Goal: Contribute content: Contribute content

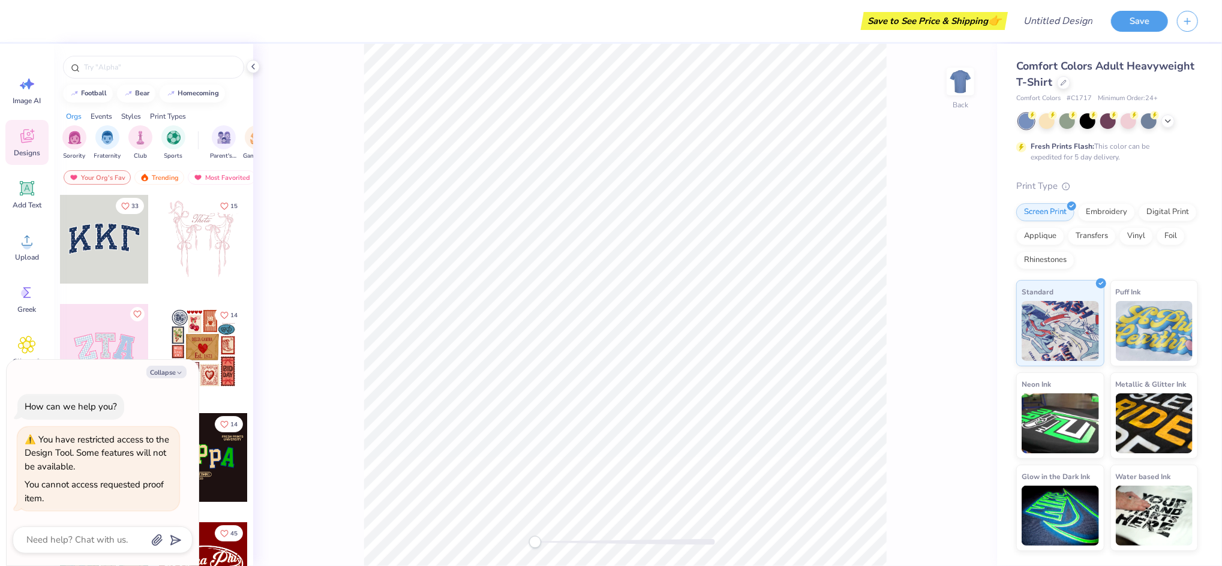
type textarea "x"
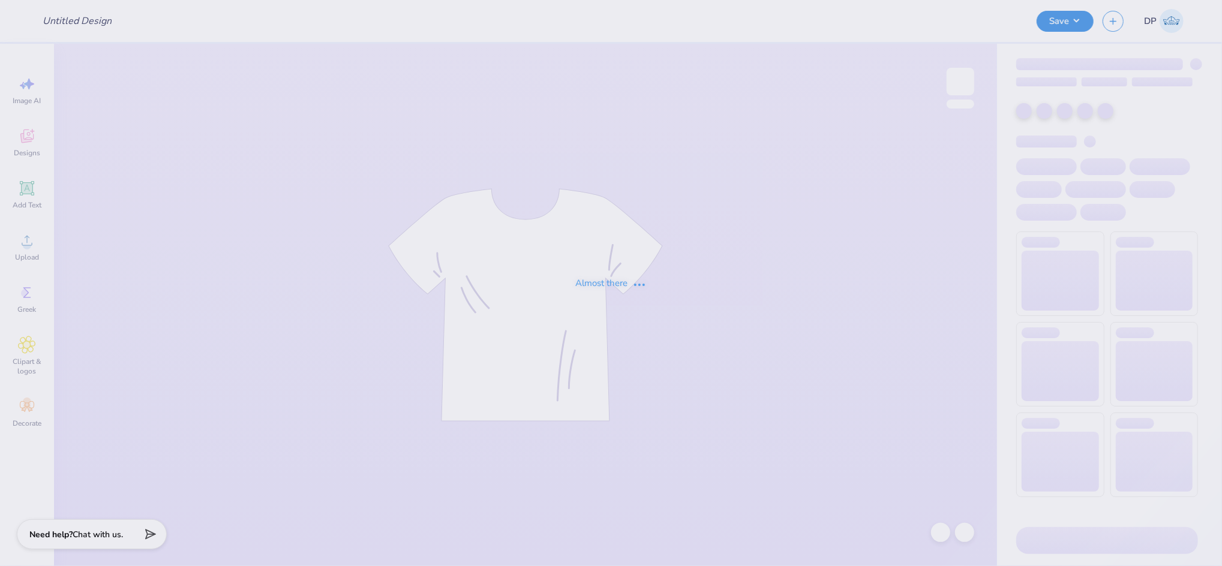
type input "Bucknell University : [PERSON_NAME]"
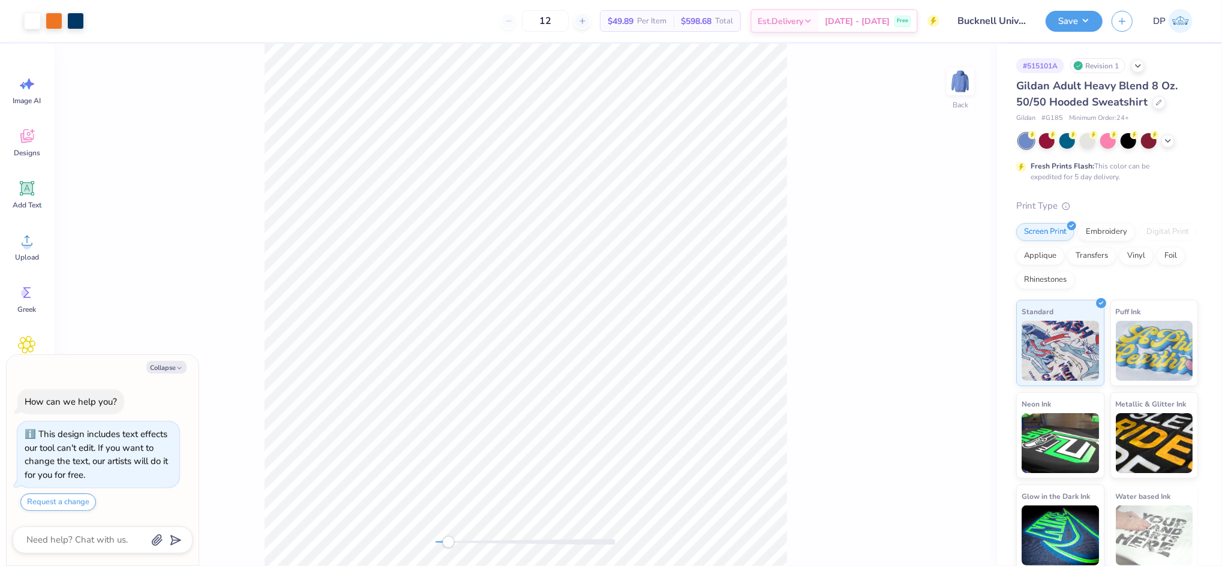
drag, startPoint x: 437, startPoint y: 547, endPoint x: 449, endPoint y: 546, distance: 12.1
click at [449, 546] on div "Accessibility label" at bounding box center [449, 542] width 12 height 12
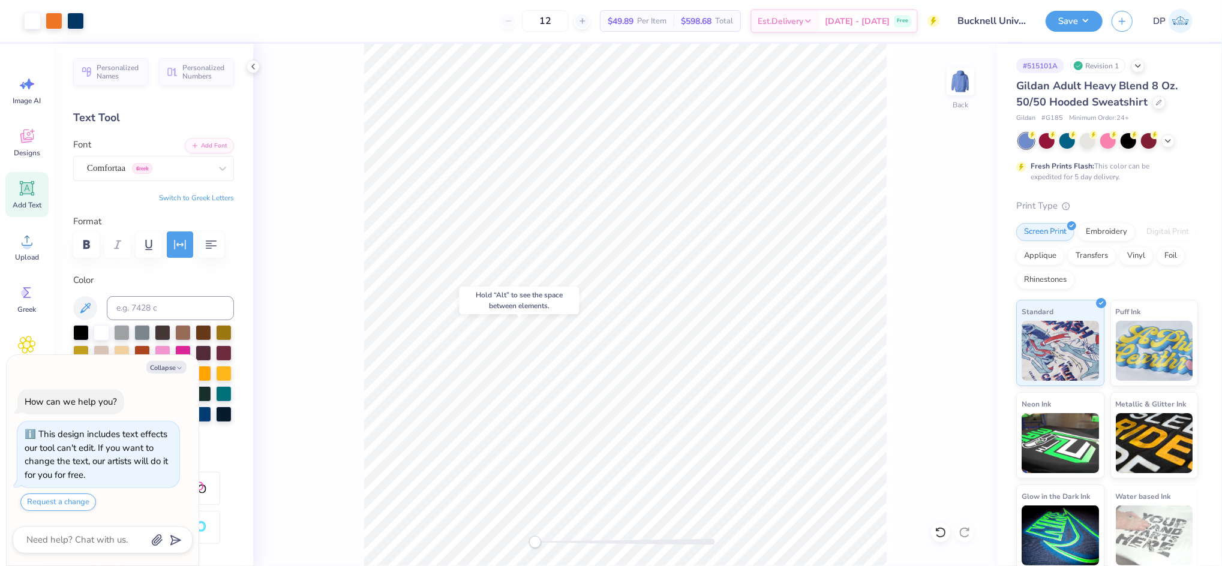
click at [577, 294] on body "Art colors 12 $49.89 Per Item $598.68 Total Est. Delivery Sep 20 - 23 Free Desi…" at bounding box center [611, 283] width 1222 height 566
click at [30, 244] on circle at bounding box center [27, 245] width 8 height 8
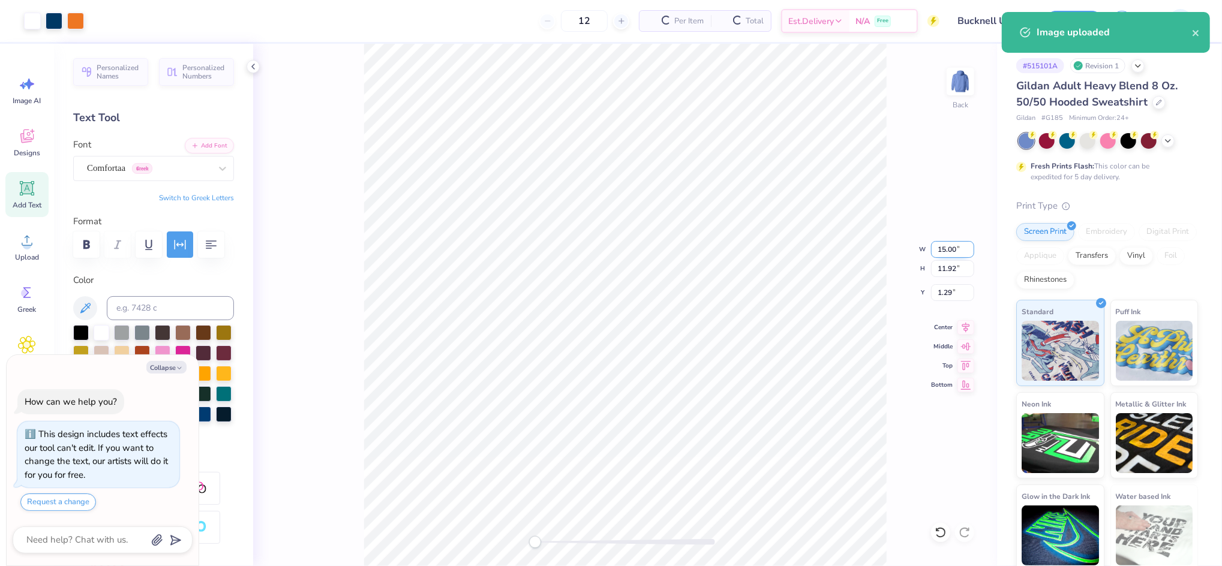
type textarea "x"
click at [944, 247] on input "15.00" at bounding box center [952, 249] width 43 height 17
click at [944, 246] on input "15.00" at bounding box center [952, 249] width 43 height 17
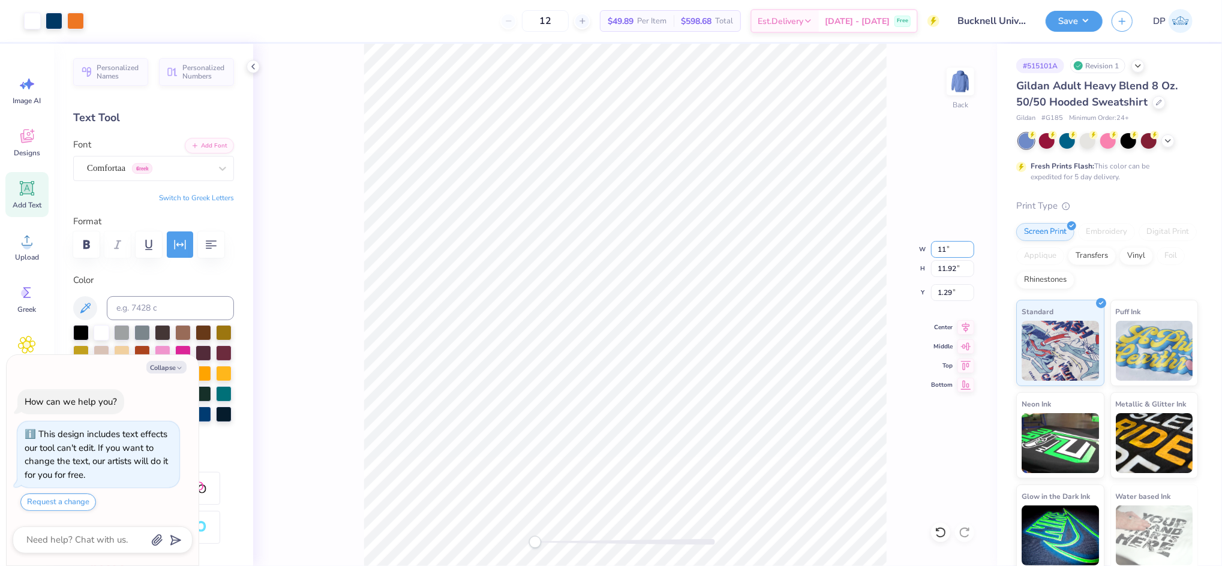
type input "11"
type textarea "x"
click at [944, 248] on input "8.07" at bounding box center [952, 249] width 43 height 17
type input "11"
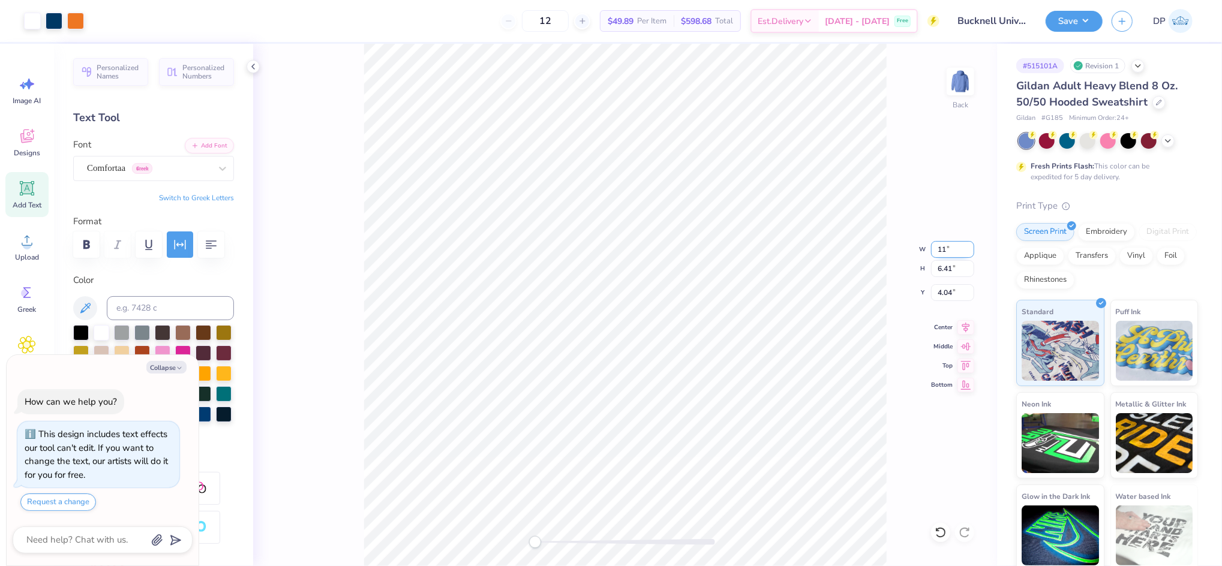
type textarea "x"
click at [942, 250] on input "11" at bounding box center [952, 249] width 43 height 17
type input "12"
type textarea "x"
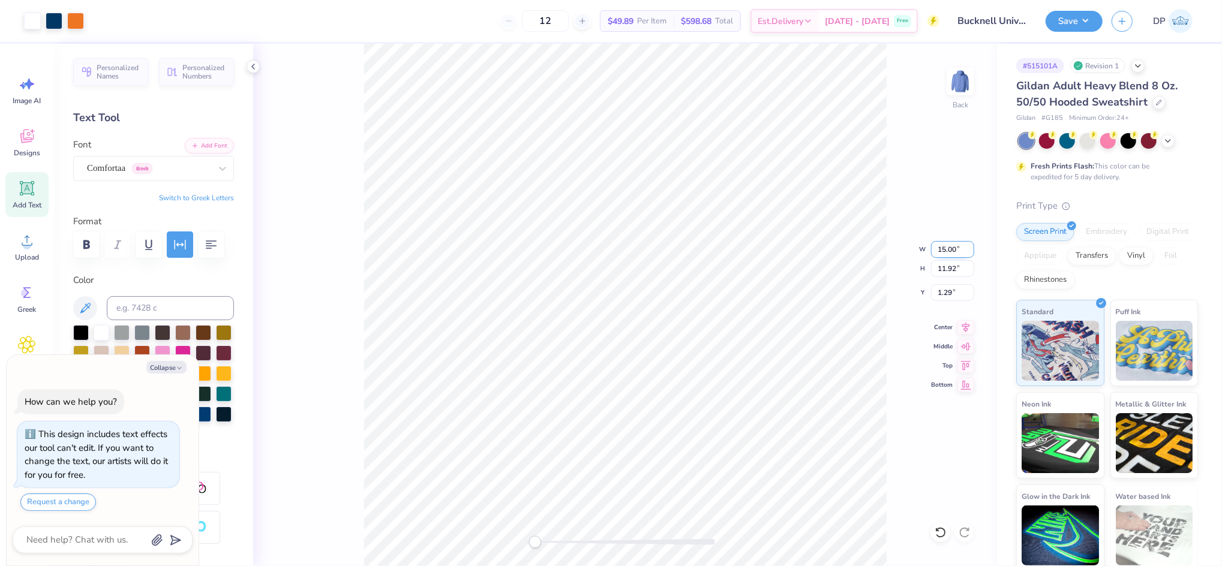
click at [954, 252] on input "15.00" at bounding box center [952, 249] width 43 height 17
type input "9"
drag, startPoint x: 952, startPoint y: 248, endPoint x: 894, endPoint y: 255, distance: 58.6
click at [910, 251] on div "Back W 5.40 5.40 " H 4.29 4.29 " Y 5.10 5.10 " Center Middle Top Bottom" at bounding box center [625, 305] width 744 height 523
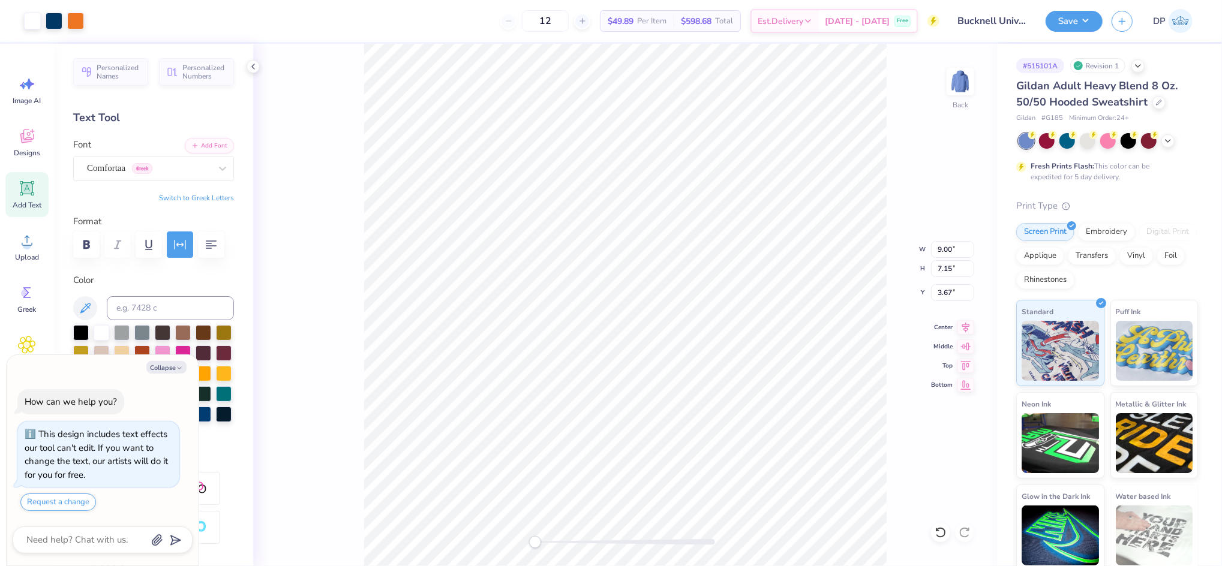
type textarea "x"
click at [948, 293] on input "3.67" at bounding box center [952, 292] width 43 height 17
type input "3"
type textarea "x"
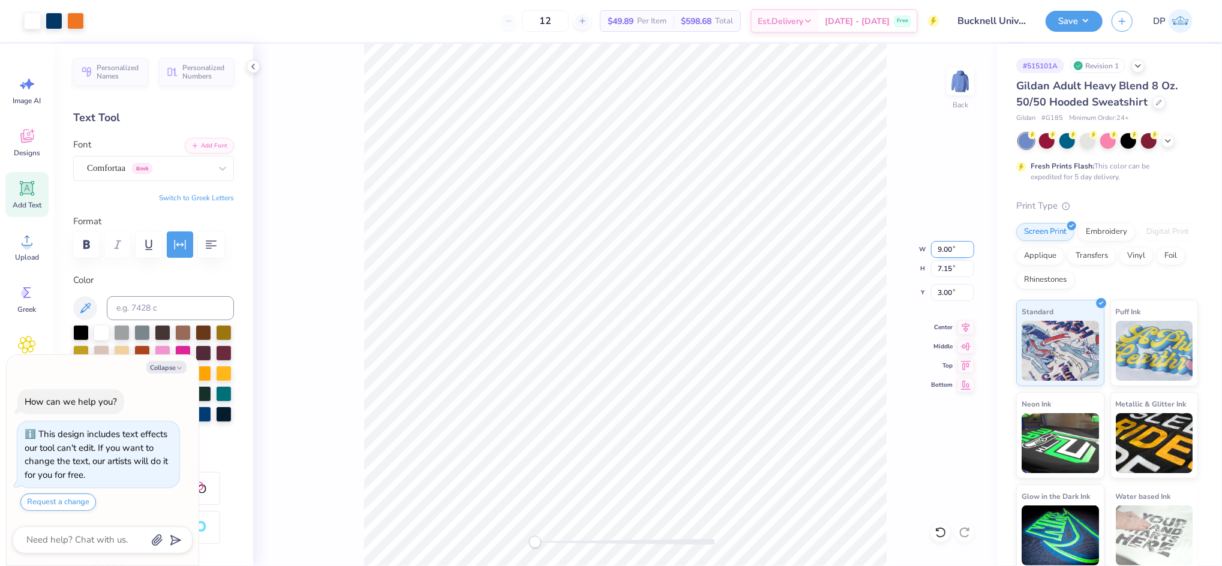
click at [950, 247] on input "9.00" at bounding box center [952, 249] width 43 height 17
type input "11"
type textarea "x"
click at [941, 270] on input "7.15" at bounding box center [952, 268] width 43 height 17
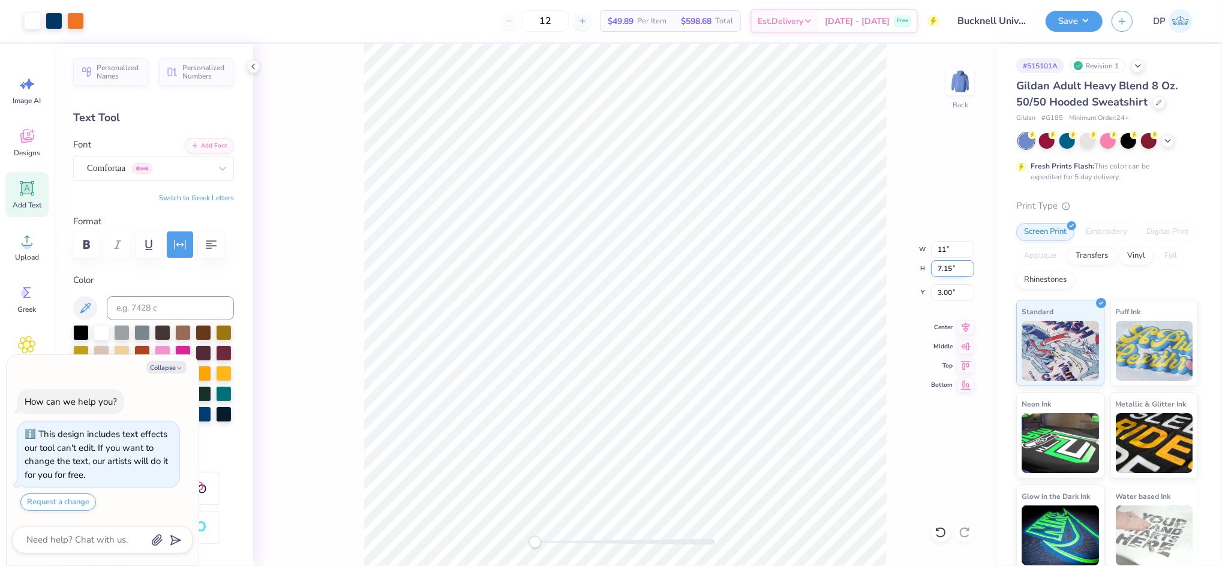
click at [941, 270] on input "7.15" at bounding box center [952, 268] width 43 height 17
type input "10.5"
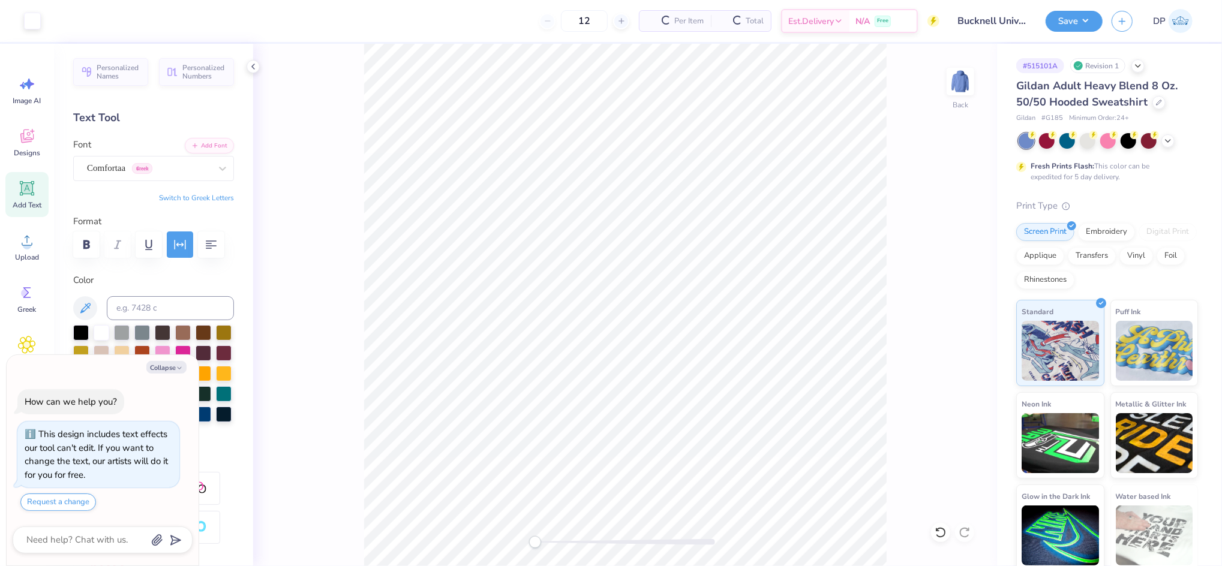
type textarea "x"
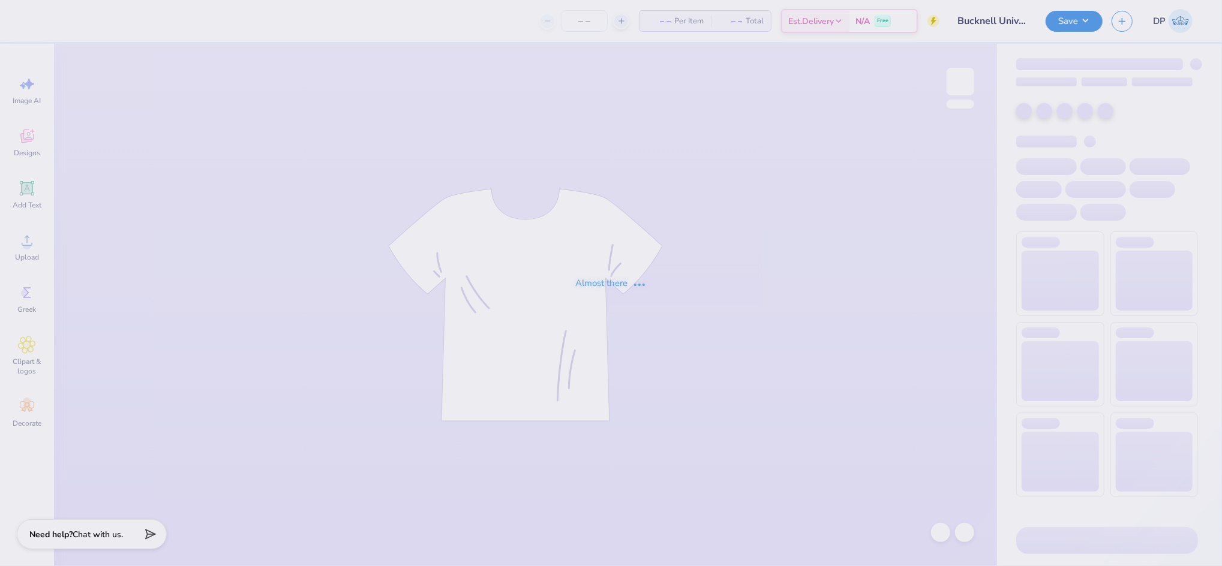
type input "12"
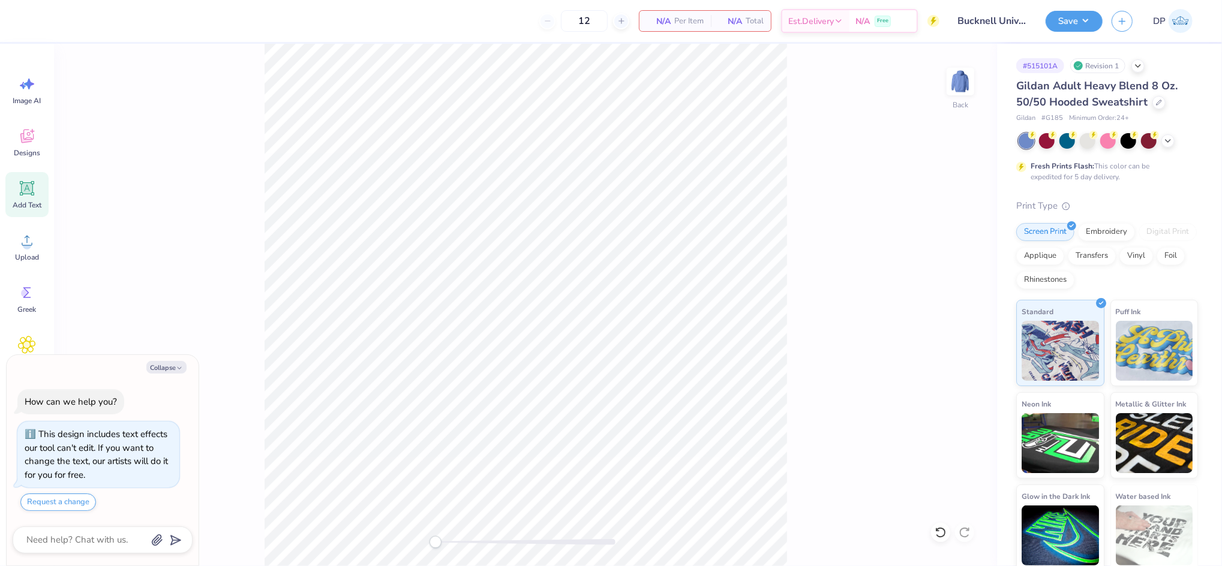
click at [32, 194] on icon at bounding box center [27, 188] width 18 height 18
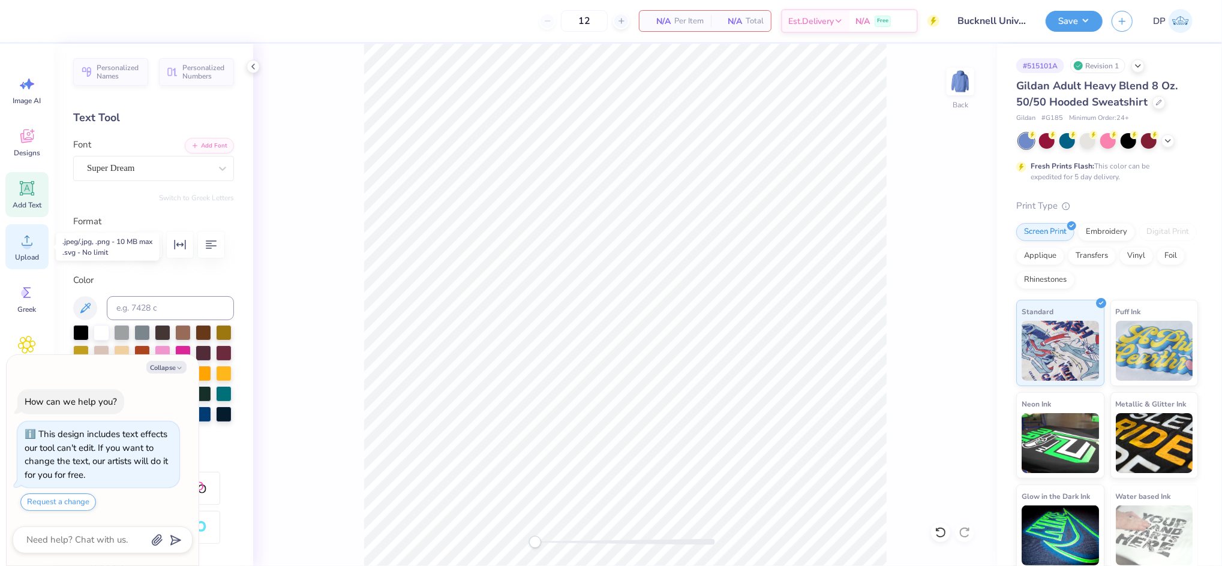
click at [27, 250] on div "Upload" at bounding box center [26, 246] width 43 height 45
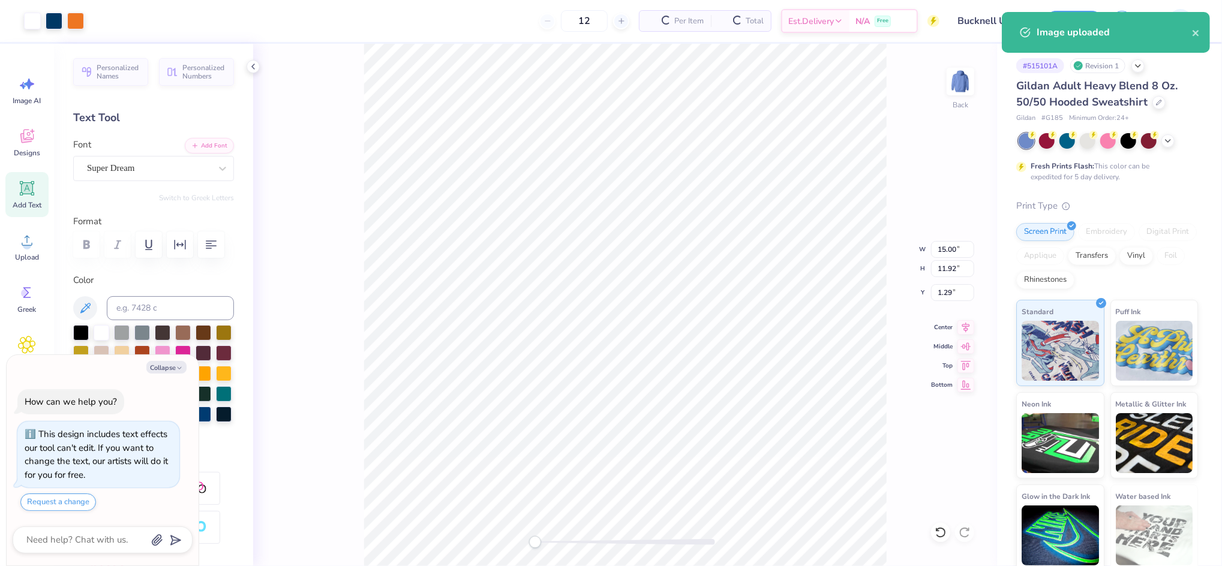
type textarea "x"
click at [944, 247] on input "15.00" at bounding box center [952, 249] width 43 height 17
type input "12"
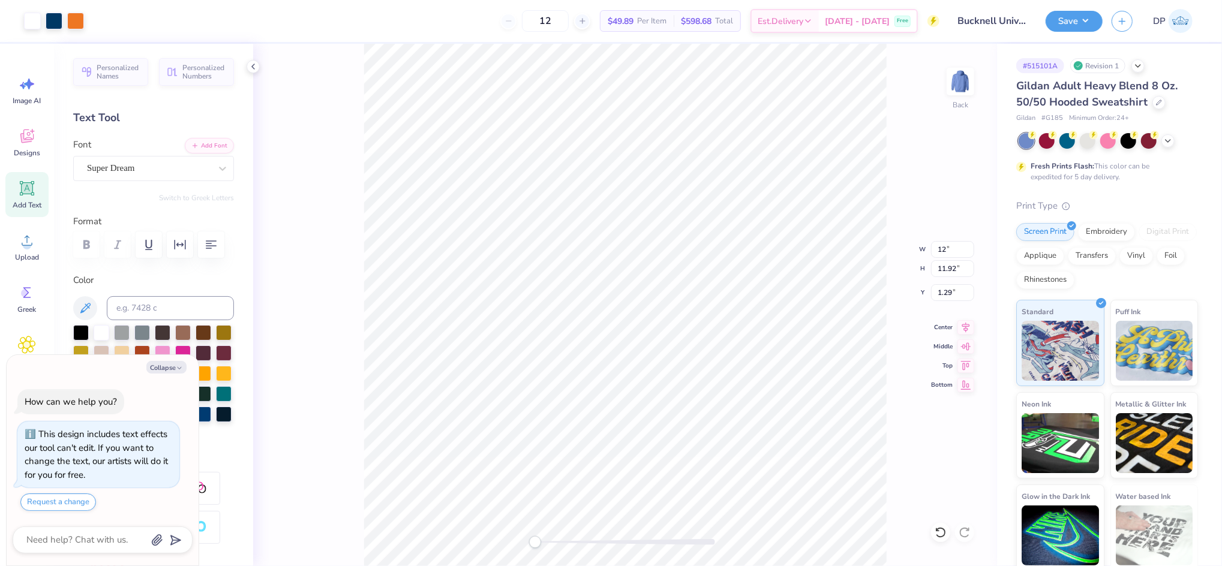
click at [903, 292] on div "Back W 12 12 " H 11.92 11.92 " Y 1.29 1.29 " Center Middle Top Bottom" at bounding box center [625, 305] width 744 height 523
type textarea "x"
click at [949, 288] on input "3.43" at bounding box center [952, 292] width 43 height 17
type input "3"
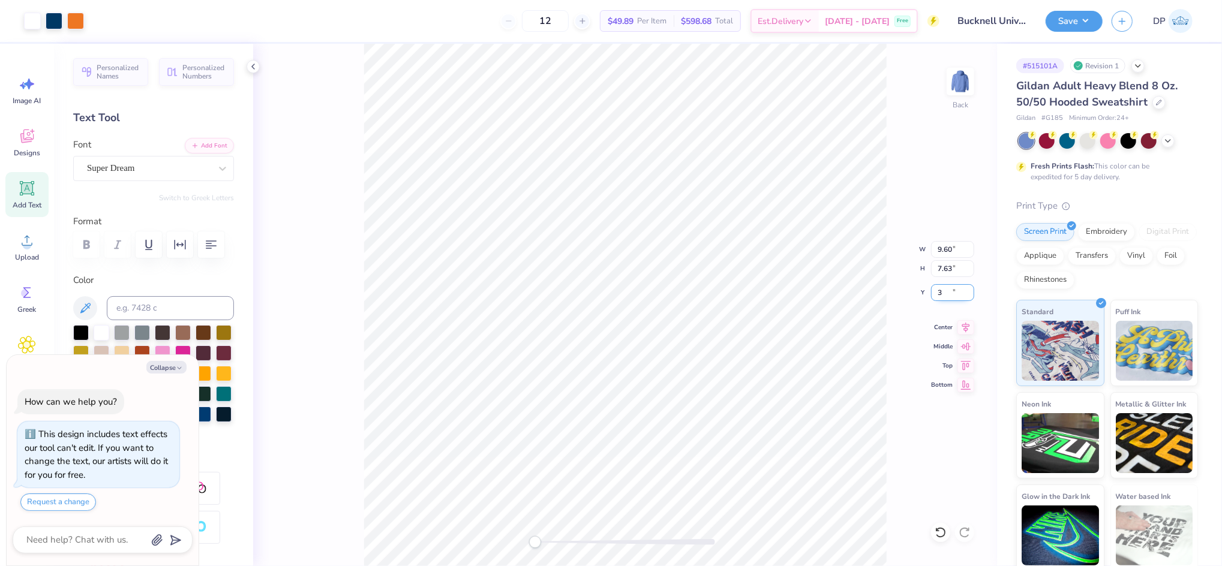
type textarea "x"
click at [946, 247] on input "9.60" at bounding box center [952, 249] width 43 height 17
type input "12"
type textarea "x"
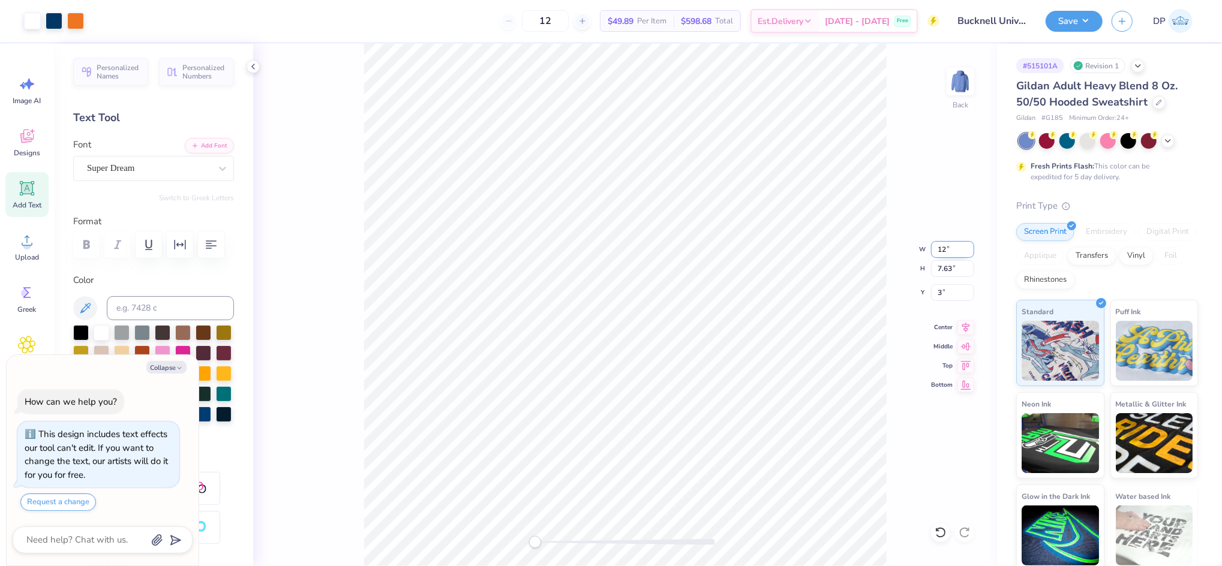
click at [941, 251] on input "12" at bounding box center [952, 249] width 43 height 17
type input "11"
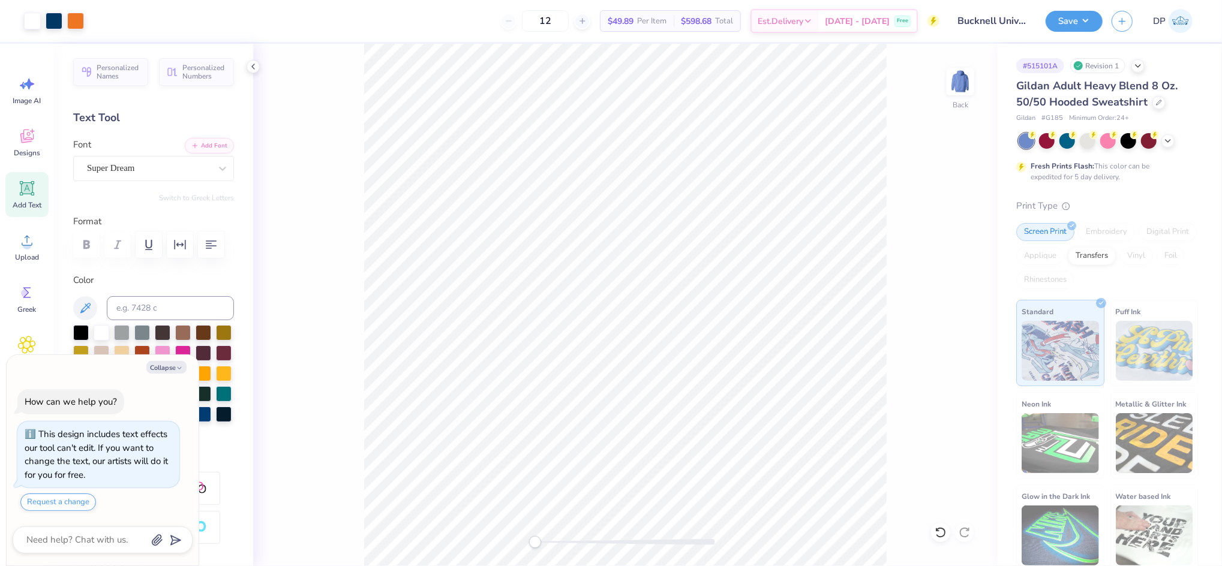
type textarea "x"
click at [973, 252] on input "14.99" at bounding box center [952, 249] width 43 height 17
click at [968, 251] on input "14.98" at bounding box center [952, 249] width 43 height 17
click at [968, 251] on input "14.97" at bounding box center [952, 249] width 43 height 17
click at [968, 251] on input "14.96" at bounding box center [952, 249] width 43 height 17
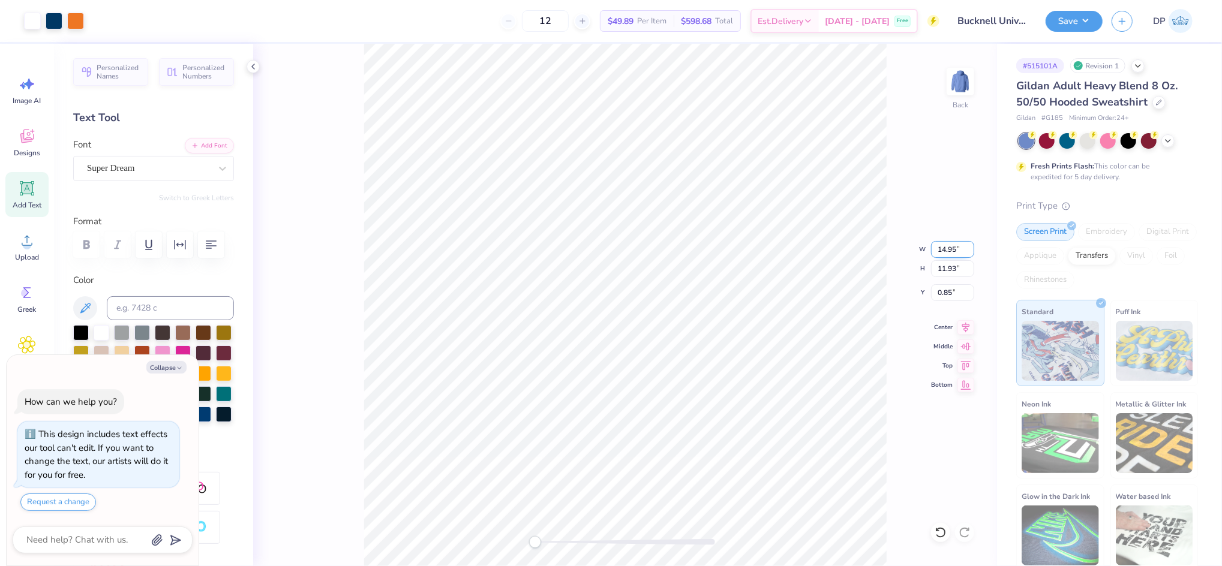
click at [968, 251] on input "14.95" at bounding box center [952, 249] width 43 height 17
click at [968, 251] on input "14.94" at bounding box center [952, 249] width 43 height 17
click at [968, 251] on input "14.93" at bounding box center [952, 249] width 43 height 17
click at [968, 251] on input "14.92" at bounding box center [952, 249] width 43 height 17
click at [968, 251] on input "14.91" at bounding box center [952, 249] width 43 height 17
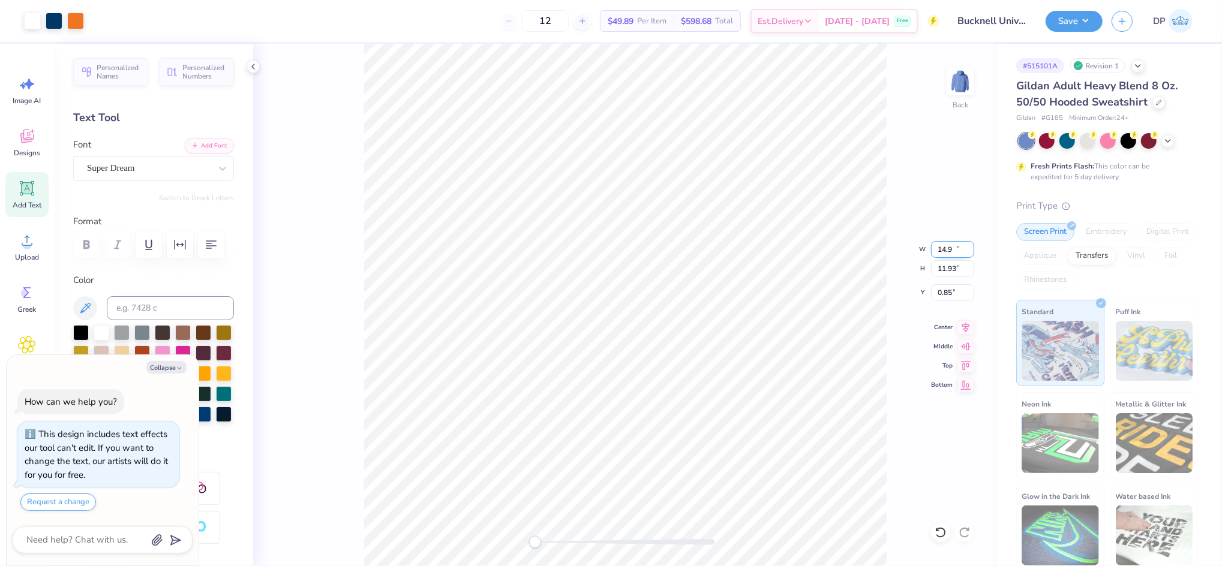
click at [968, 251] on input "14.9" at bounding box center [952, 249] width 43 height 17
click at [968, 251] on input "14.89" at bounding box center [952, 249] width 43 height 17
click at [968, 251] on input "14.88" at bounding box center [952, 249] width 43 height 17
click at [968, 251] on input "14.87" at bounding box center [952, 249] width 43 height 17
click at [968, 251] on input "14.86" at bounding box center [952, 249] width 43 height 17
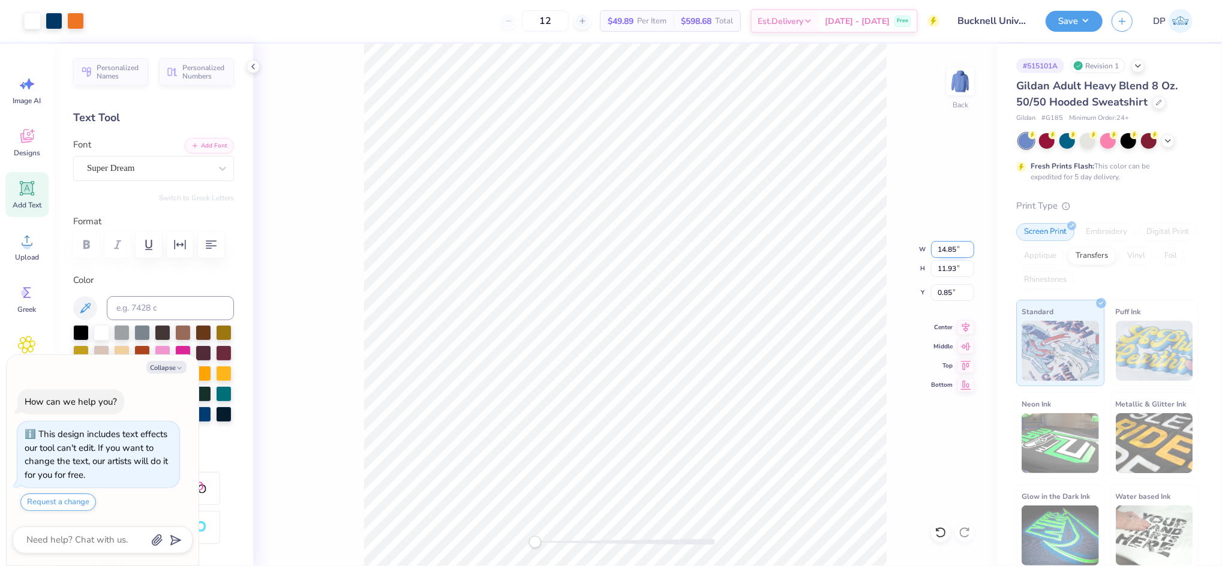
click at [968, 251] on input "14.85" at bounding box center [952, 249] width 43 height 17
click at [968, 251] on input "14.84" at bounding box center [952, 249] width 43 height 17
click at [968, 251] on input "14.83" at bounding box center [952, 249] width 43 height 17
click at [968, 251] on input "14.82" at bounding box center [952, 249] width 43 height 17
click at [965, 254] on input "14.81" at bounding box center [952, 249] width 43 height 17
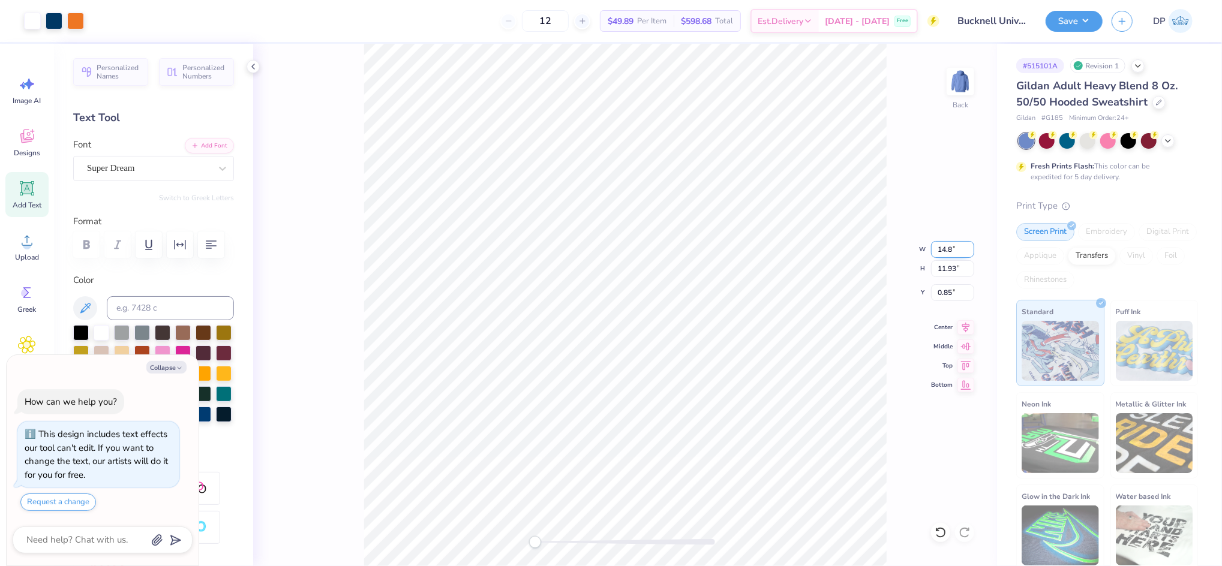
click at [967, 253] on input "14.8" at bounding box center [952, 249] width 43 height 17
click at [967, 253] on input "14.79" at bounding box center [952, 249] width 43 height 17
click at [967, 253] on input "14.78" at bounding box center [952, 249] width 43 height 17
click at [967, 253] on input "14.77" at bounding box center [952, 249] width 43 height 17
click at [967, 253] on input "14.76" at bounding box center [952, 249] width 43 height 17
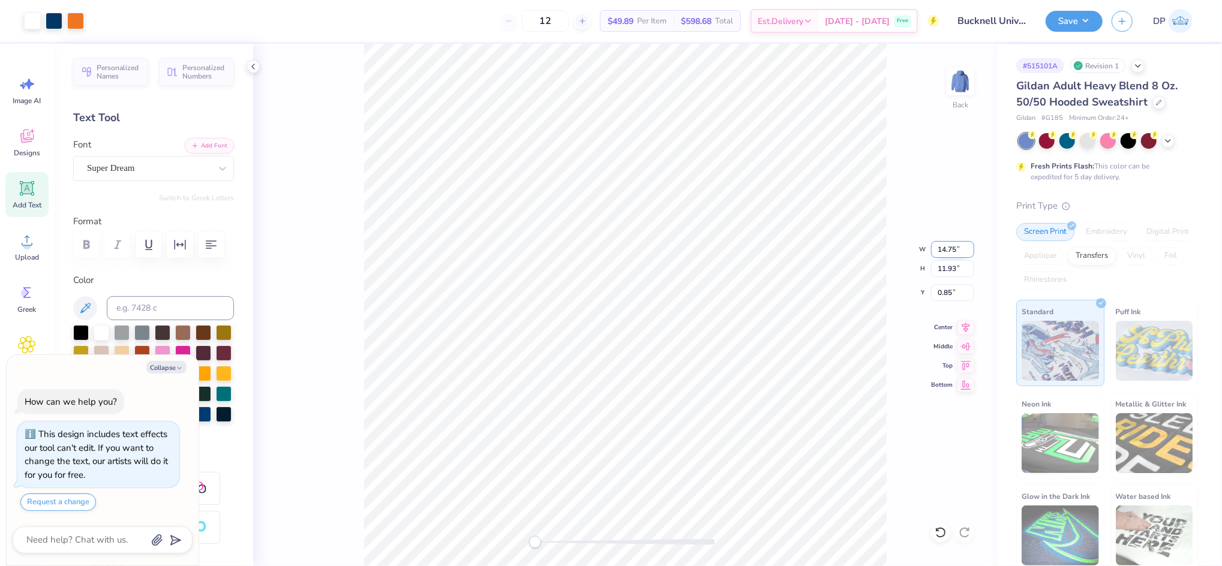
click at [967, 253] on input "14.75" at bounding box center [952, 249] width 43 height 17
click at [967, 253] on input "14.64" at bounding box center [952, 249] width 43 height 17
click at [967, 253] on input "14.63" at bounding box center [952, 249] width 43 height 17
click at [967, 253] on input "14.62" at bounding box center [952, 249] width 43 height 17
click at [967, 253] on input "14.61" at bounding box center [952, 249] width 43 height 17
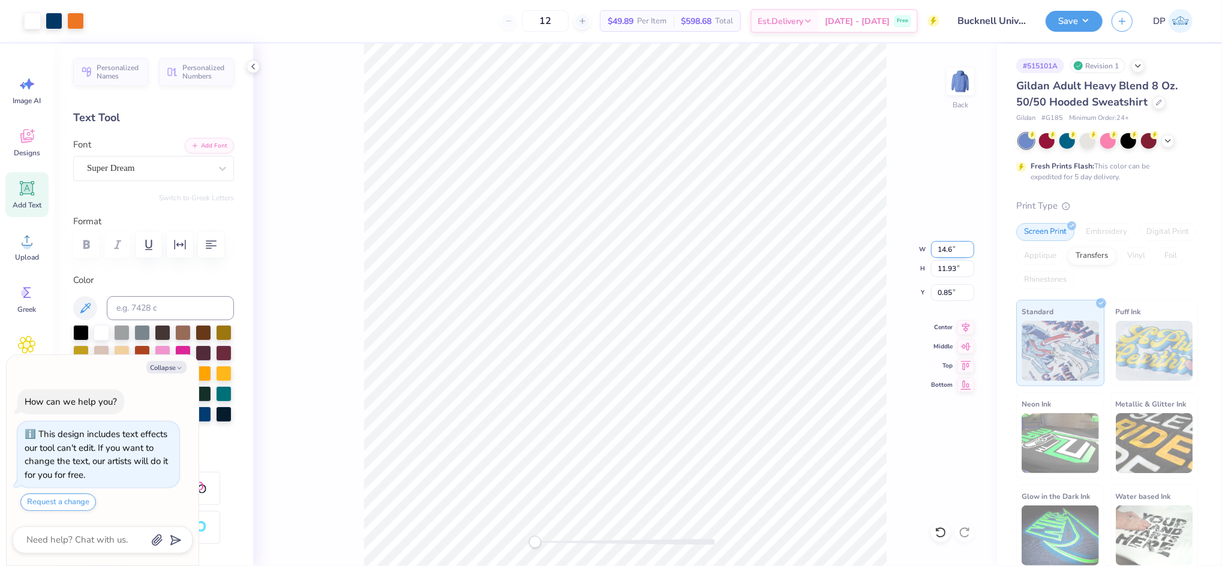
click at [967, 253] on input "14.6" at bounding box center [952, 249] width 43 height 17
click at [967, 253] on input "14.59" at bounding box center [952, 249] width 43 height 17
click at [967, 253] on input "14.58" at bounding box center [952, 249] width 43 height 17
click at [967, 253] on input "14.57" at bounding box center [952, 249] width 43 height 17
click at [967, 253] on input "14.56" at bounding box center [952, 249] width 43 height 17
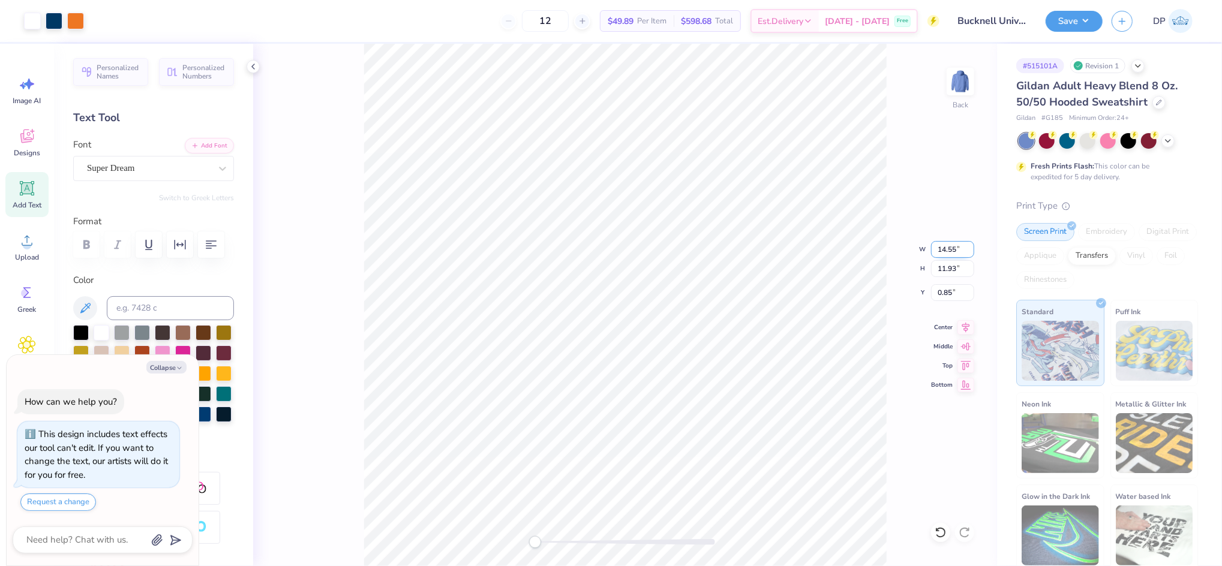
click at [967, 253] on input "14.55" at bounding box center [952, 249] width 43 height 17
type input "14.54"
click at [967, 253] on input "14.54" at bounding box center [952, 249] width 43 height 17
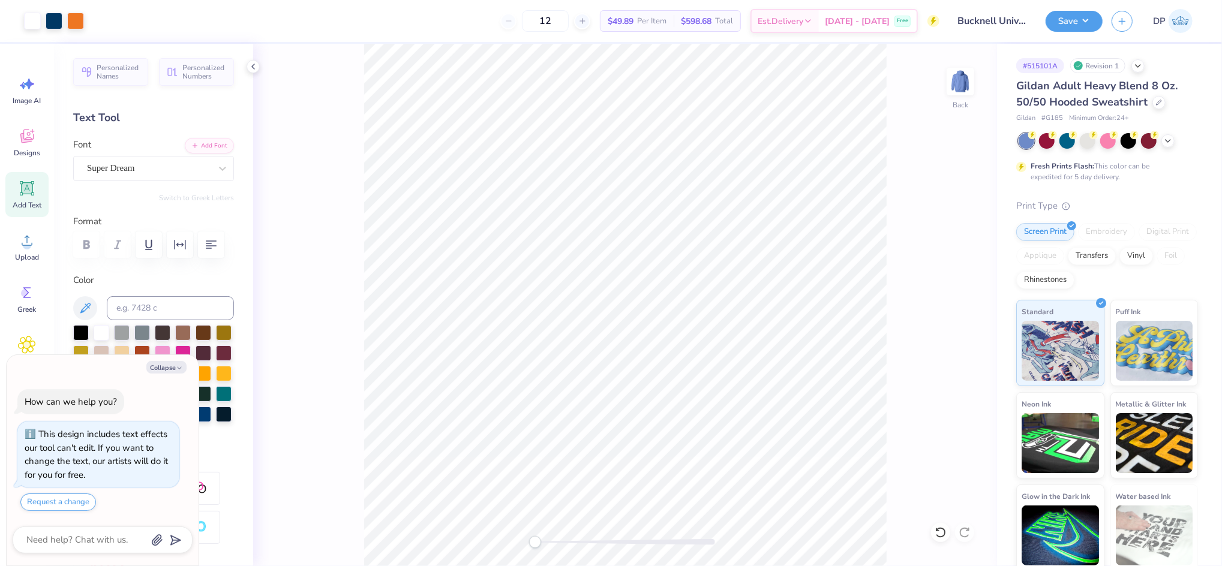
type textarea "x"
click at [970, 251] on input "13.95" at bounding box center [952, 249] width 43 height 17
click at [970, 251] on input "13.94" at bounding box center [952, 249] width 43 height 17
click at [970, 251] on input "13.93" at bounding box center [952, 249] width 43 height 17
click at [970, 251] on input "13.92" at bounding box center [952, 249] width 43 height 17
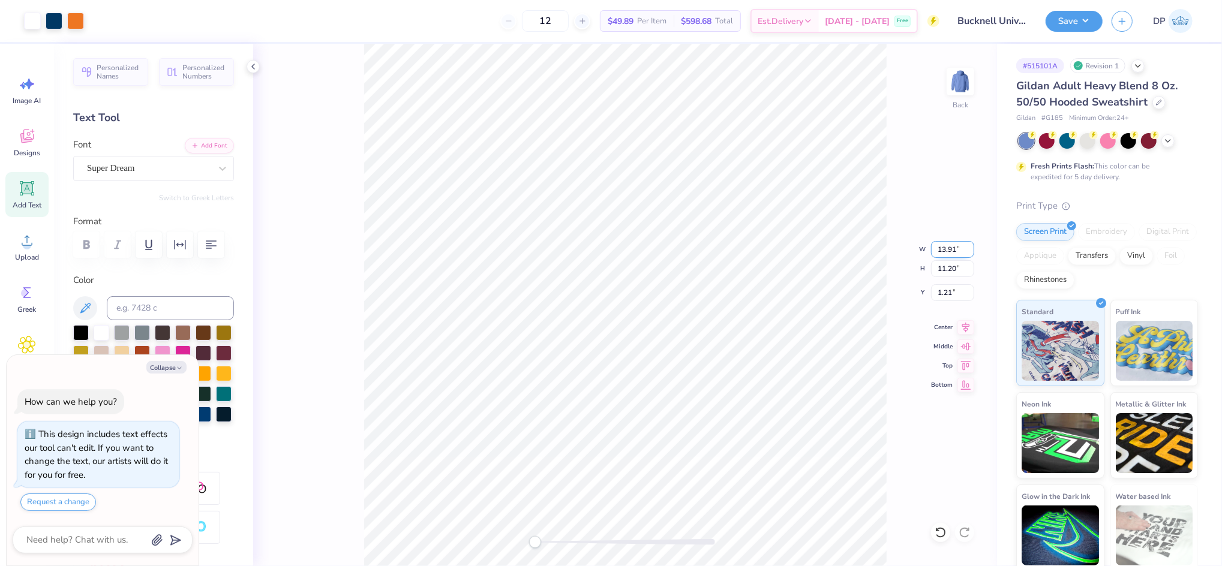
click at [970, 251] on input "13.91" at bounding box center [952, 249] width 43 height 17
type input "11.82"
click at [970, 251] on input "11.82" at bounding box center [952, 249] width 43 height 17
type textarea "x"
click at [941, 247] on input "9.91" at bounding box center [952, 249] width 43 height 17
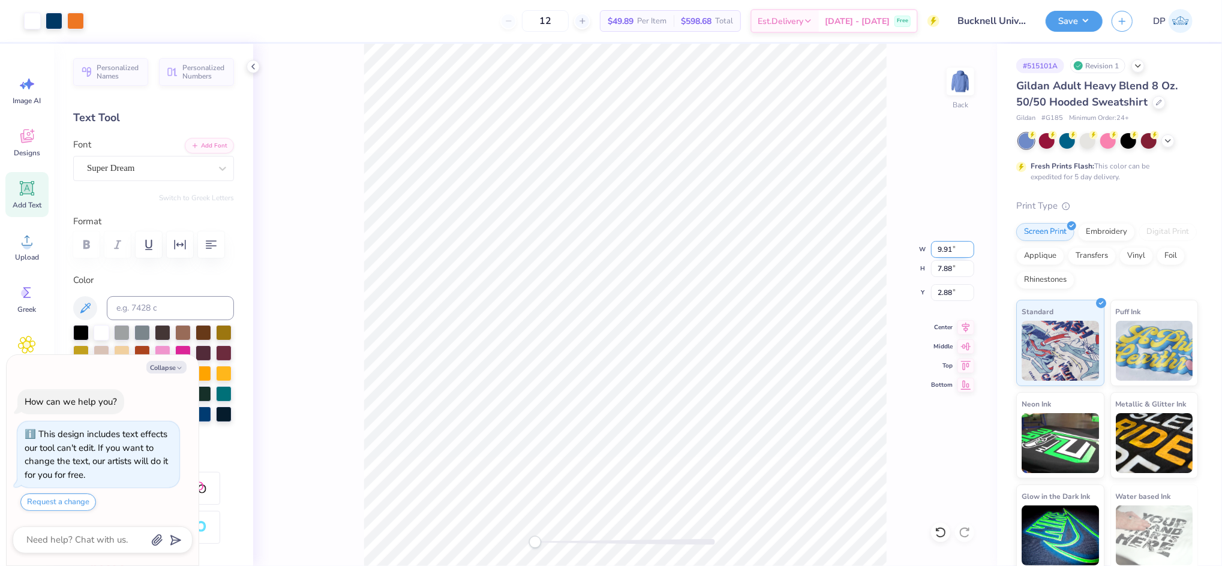
click at [941, 247] on input "9.91" at bounding box center [952, 249] width 43 height 17
type input "10"
type textarea "x"
click at [948, 244] on input "10.09" at bounding box center [952, 249] width 43 height 17
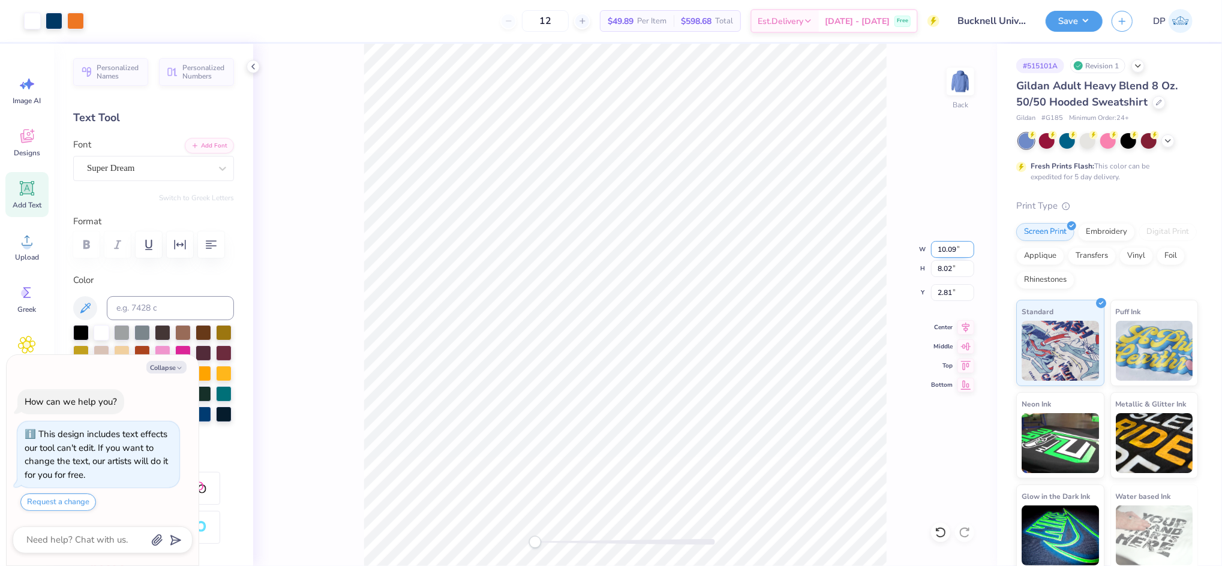
click at [949, 244] on input "10.09" at bounding box center [952, 249] width 43 height 17
type input "10"
click at [948, 248] on input "10" at bounding box center [952, 249] width 43 height 17
drag, startPoint x: 949, startPoint y: 248, endPoint x: 922, endPoint y: 248, distance: 27.0
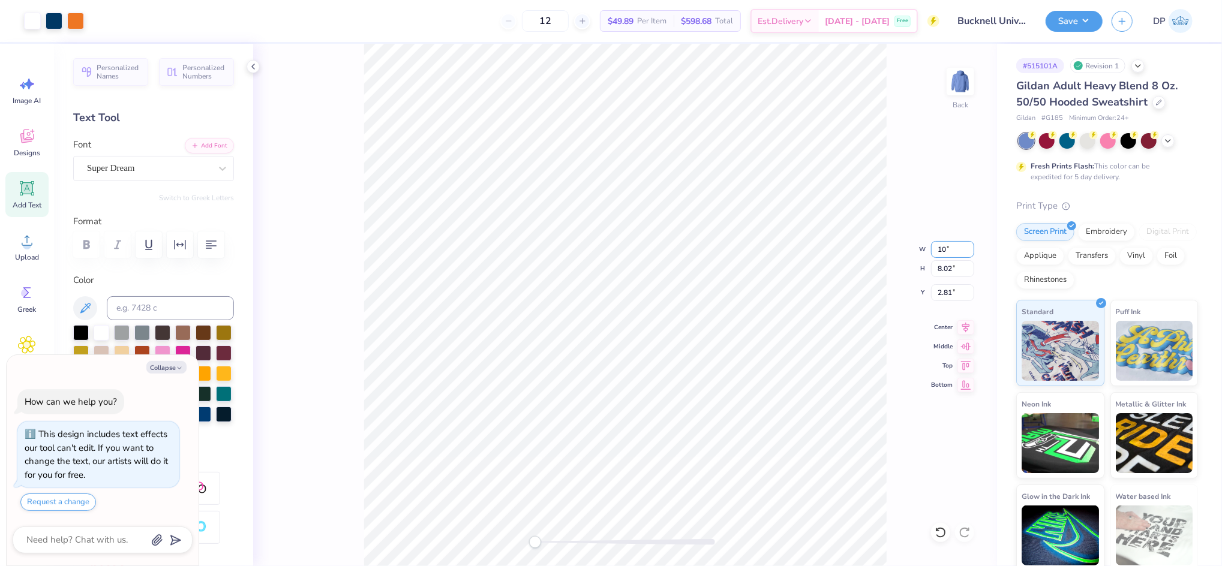
click at [922, 248] on div "Back W 10 10 " H 8.02 8.02 " Y 2.81 2.81 " Center Middle Top Bottom" at bounding box center [625, 305] width 744 height 523
type textarea "x"
click at [940, 244] on input "9.91" at bounding box center [952, 249] width 43 height 17
type input "10.5"
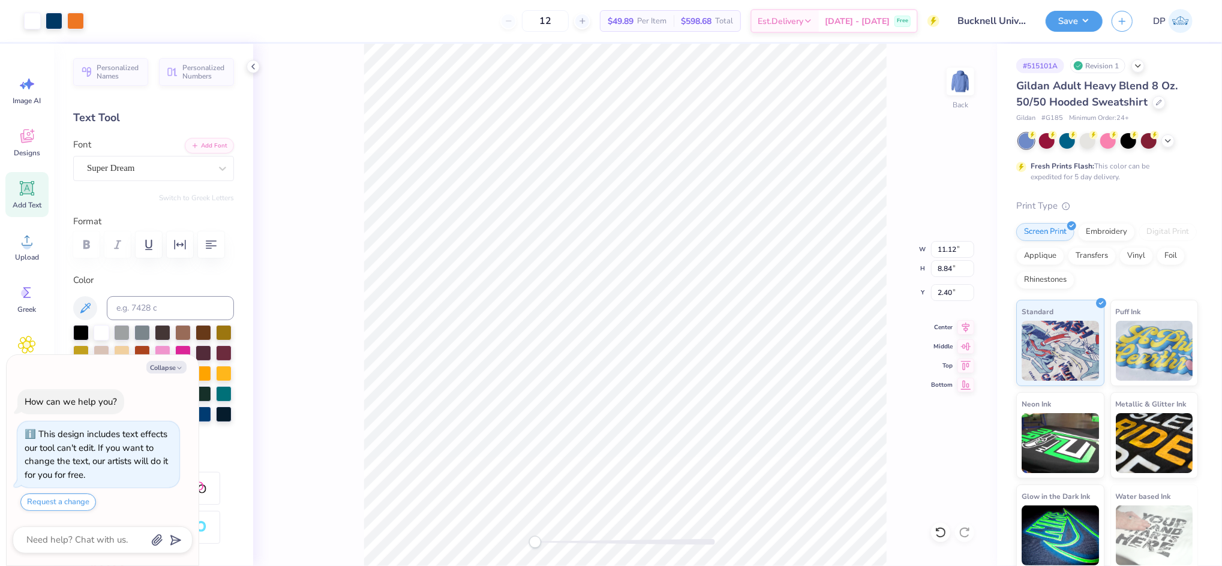
type textarea "x"
click at [943, 290] on input "2.40" at bounding box center [952, 292] width 43 height 17
type input "2"
type textarea "x"
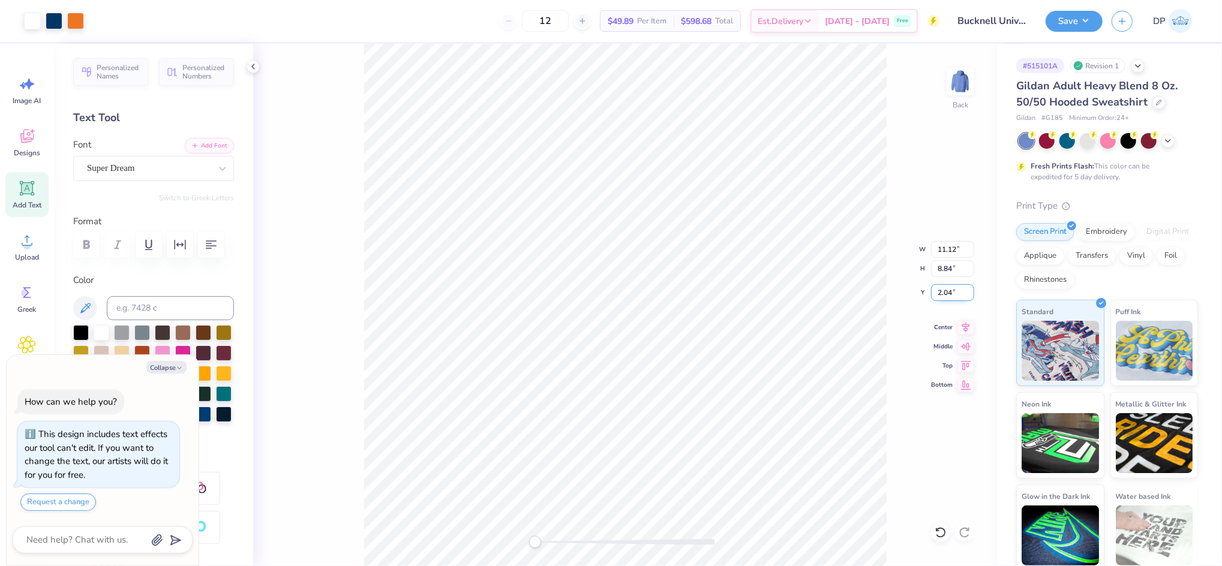
click at [947, 291] on input "2.04" at bounding box center [952, 292] width 43 height 17
type input "2"
type textarea "x"
click at [949, 247] on input "11.12" at bounding box center [952, 249] width 43 height 17
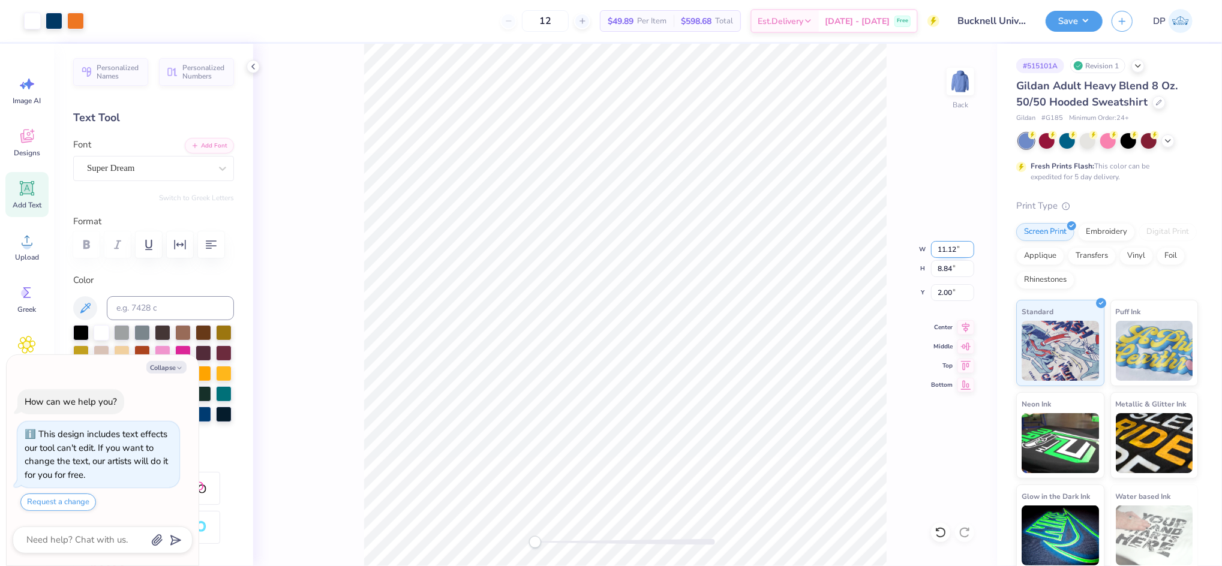
click at [949, 247] on input "11.12" at bounding box center [952, 249] width 43 height 17
type input "11"
type textarea "x"
click at [946, 291] on input "2.00" at bounding box center [952, 292] width 43 height 17
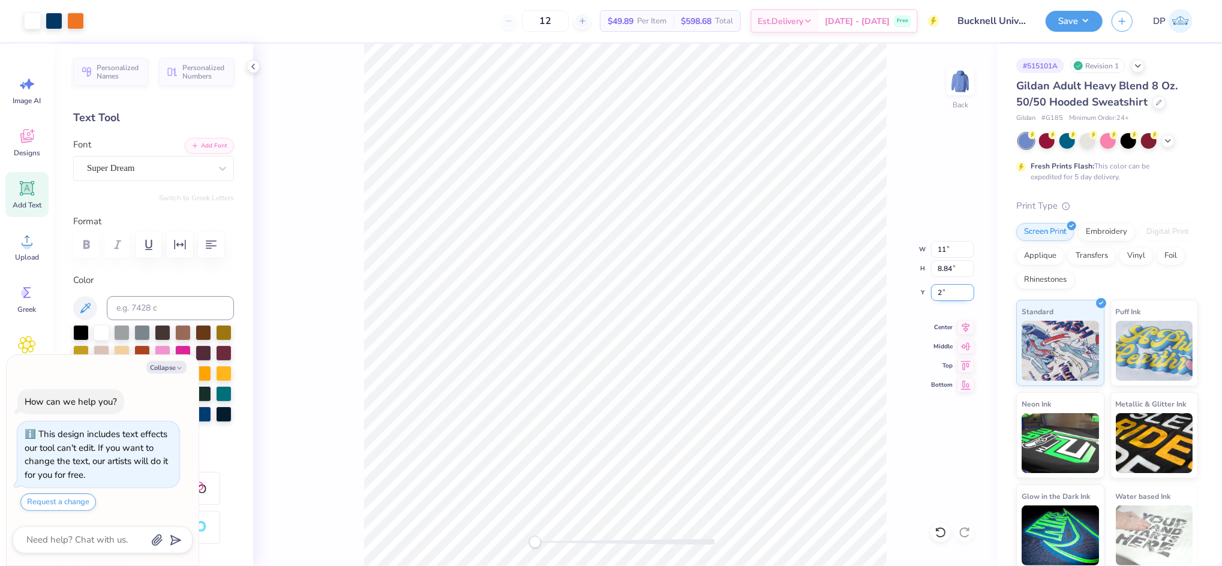
type input "2"
drag, startPoint x: 539, startPoint y: 539, endPoint x: 559, endPoint y: 540, distance: 19.8
click at [559, 540] on div "Accessibility label" at bounding box center [559, 542] width 12 height 12
click at [656, 458] on li "Ungroup" at bounding box center [668, 457] width 94 height 23
click at [26, 196] on icon at bounding box center [27, 188] width 18 height 18
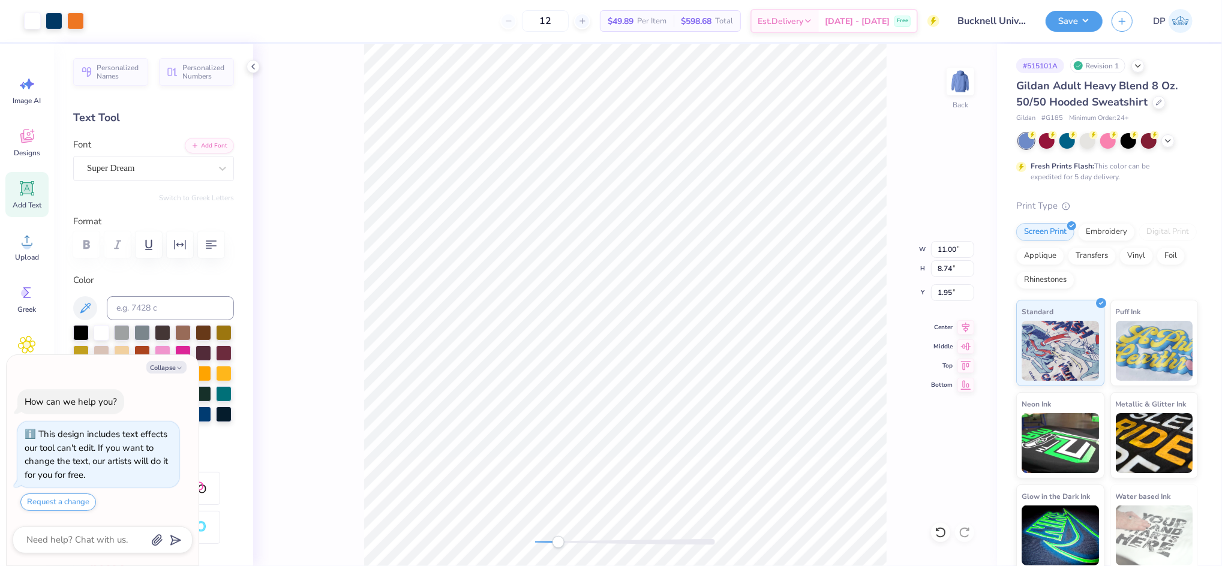
type textarea "x"
type input "6.48"
type input "1.88"
type input "6.31"
click at [191, 360] on div at bounding box center [183, 352] width 16 height 16
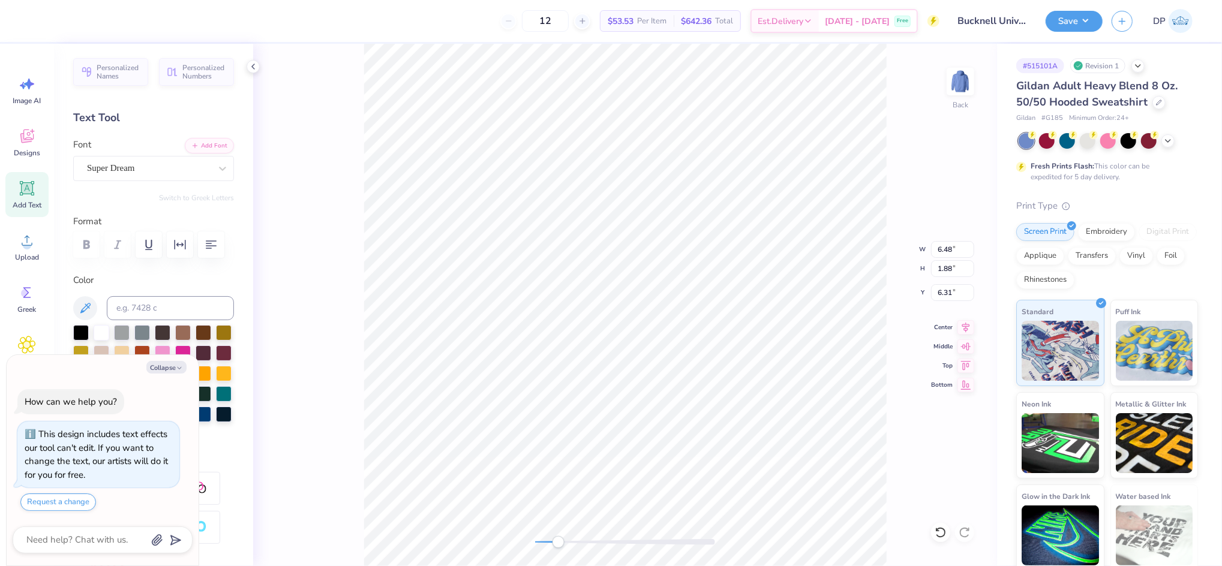
scroll to position [13, 1]
type textarea "x"
type textarea "[GEOGRAPHIC_DATA]"
click at [213, 145] on button "Add Font" at bounding box center [209, 145] width 49 height 16
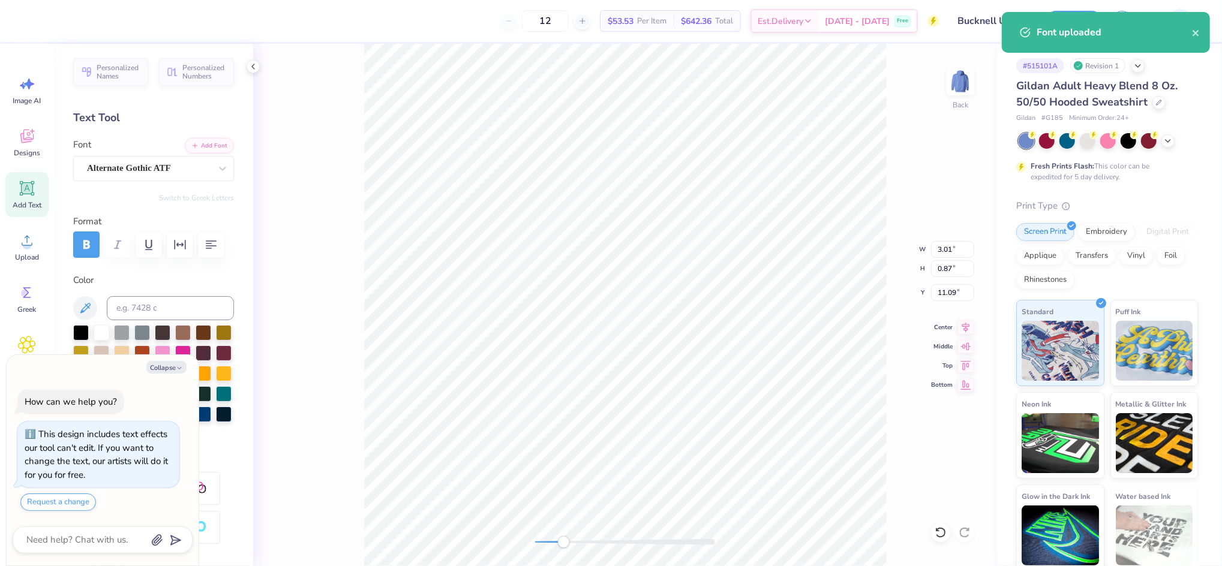
drag, startPoint x: 559, startPoint y: 539, endPoint x: 571, endPoint y: 536, distance: 12.4
click at [568, 540] on div "Accessibility label" at bounding box center [564, 542] width 12 height 12
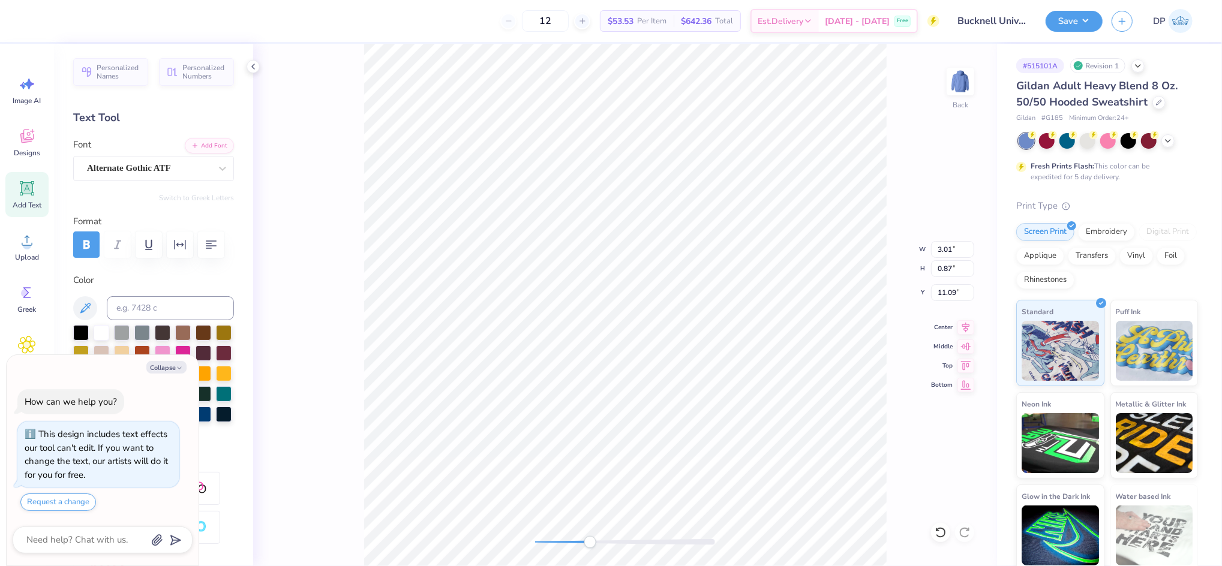
click at [598, 548] on div "Back W 3.01 3.01 " H 0.87 0.87 " Y 11.09 11.09 " Center [GEOGRAPHIC_DATA]" at bounding box center [625, 305] width 744 height 523
click at [171, 370] on button "Collapse" at bounding box center [166, 367] width 40 height 13
type textarea "x"
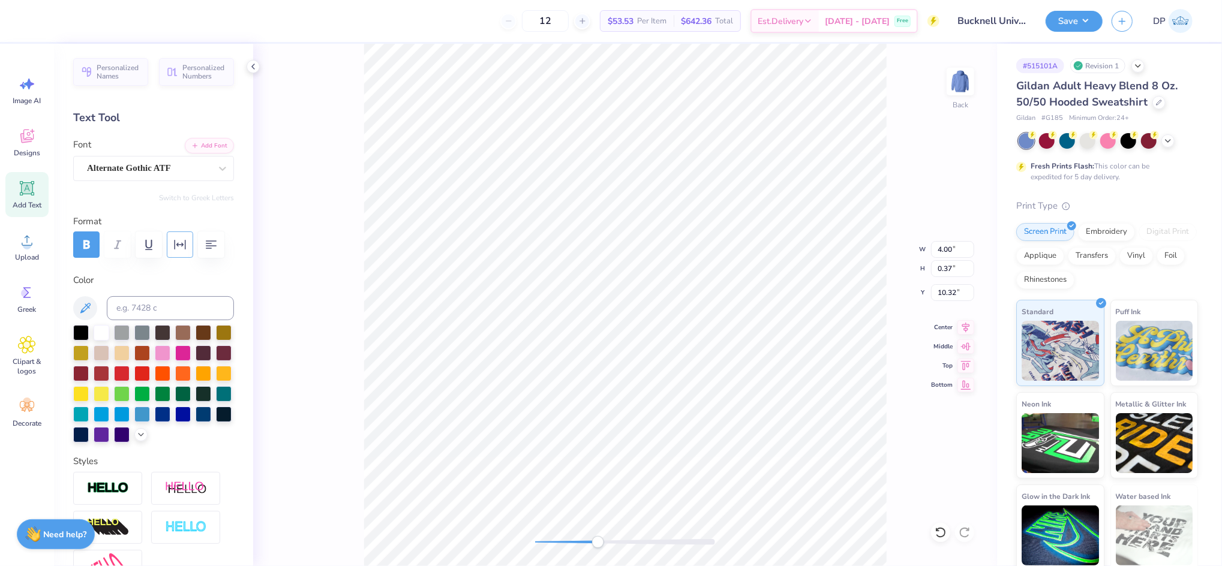
click at [179, 244] on icon "button" at bounding box center [180, 245] width 14 height 14
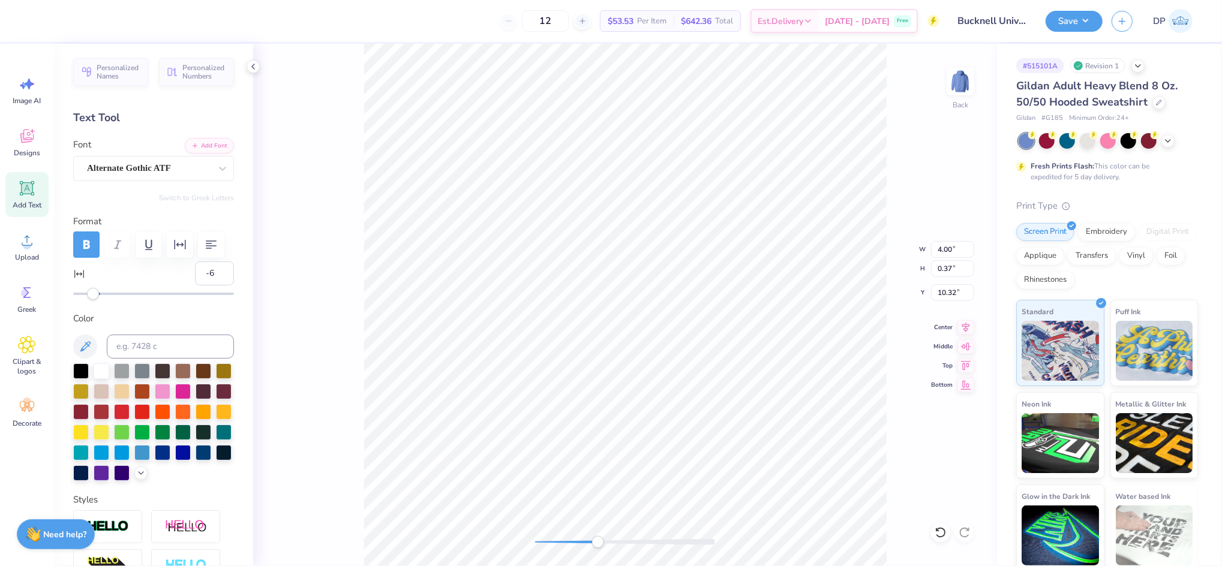
type input "-7"
drag, startPoint x: 100, startPoint y: 328, endPoint x: 89, endPoint y: 328, distance: 10.8
click at [89, 300] on div "Accessibility label" at bounding box center [89, 294] width 12 height 12
type input "10"
drag, startPoint x: 94, startPoint y: 327, endPoint x: 110, endPoint y: 328, distance: 16.8
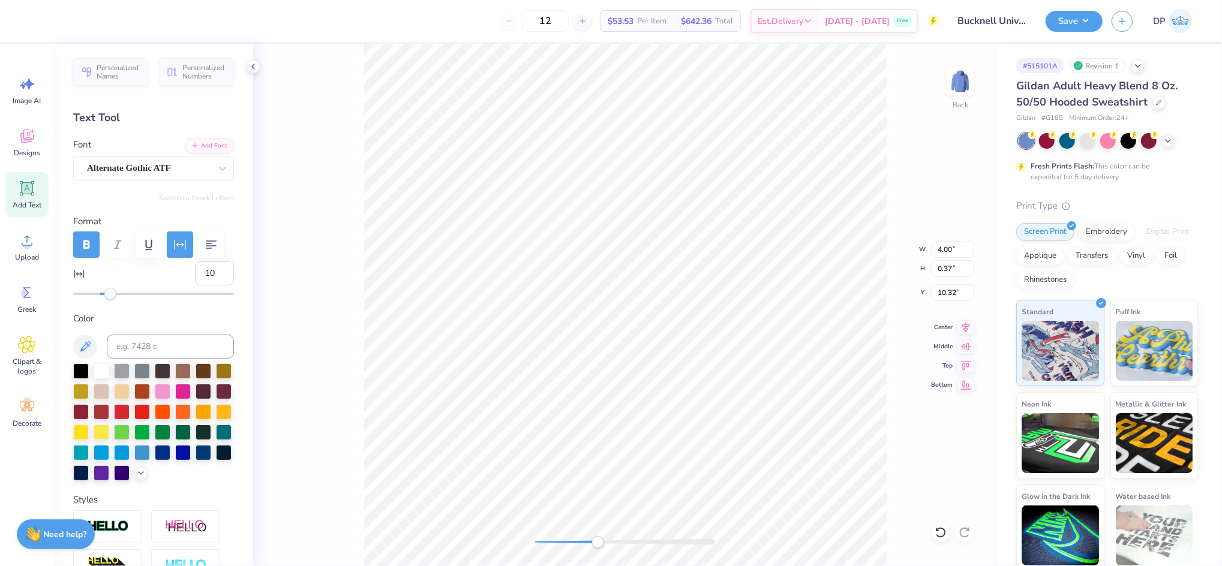
click at [110, 300] on div "Accessibility label" at bounding box center [110, 294] width 12 height 12
type input "27"
drag, startPoint x: 113, startPoint y: 325, endPoint x: 131, endPoint y: 328, distance: 18.3
click at [131, 300] on div "Accessibility label" at bounding box center [129, 294] width 12 height 12
type input "37"
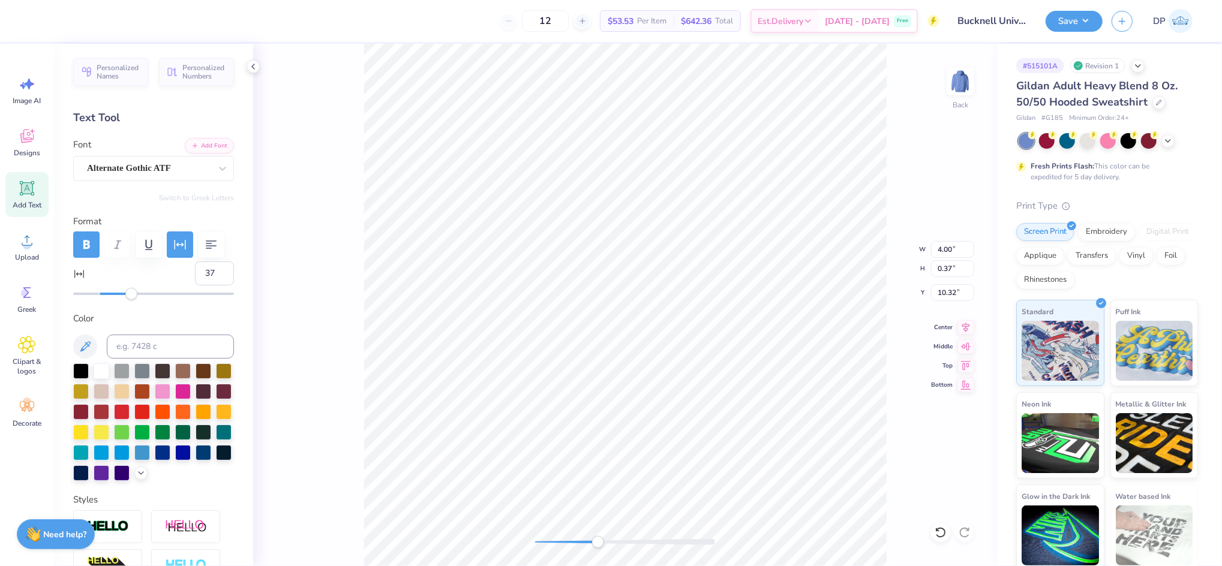
click at [144, 300] on div at bounding box center [153, 294] width 161 height 12
drag, startPoint x: 602, startPoint y: 541, endPoint x: 584, endPoint y: 539, distance: 18.1
click at [584, 539] on div "Accessibility label" at bounding box center [588, 542] width 12 height 12
drag, startPoint x: 580, startPoint y: 542, endPoint x: 595, endPoint y: 545, distance: 15.4
click at [595, 545] on div "Accessibility label" at bounding box center [594, 542] width 12 height 12
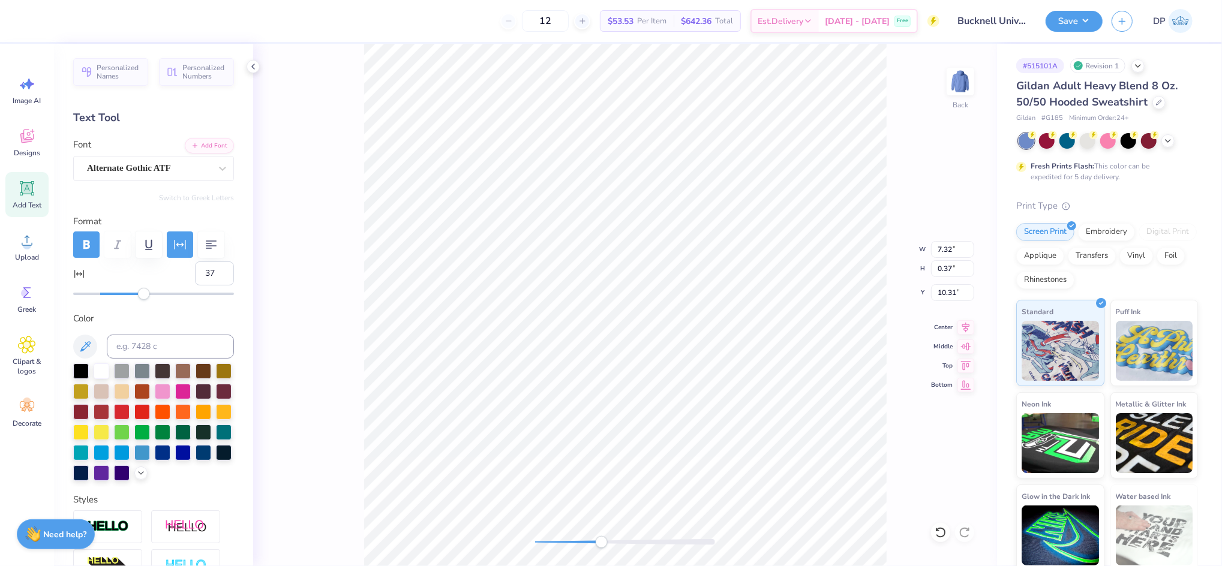
click at [601, 541] on div "Accessibility label" at bounding box center [602, 542] width 12 height 12
type input "45"
click at [154, 300] on div "Accessibility label" at bounding box center [154, 294] width 12 height 12
type input "53"
drag, startPoint x: 157, startPoint y: 326, endPoint x: 164, endPoint y: 327, distance: 7.2
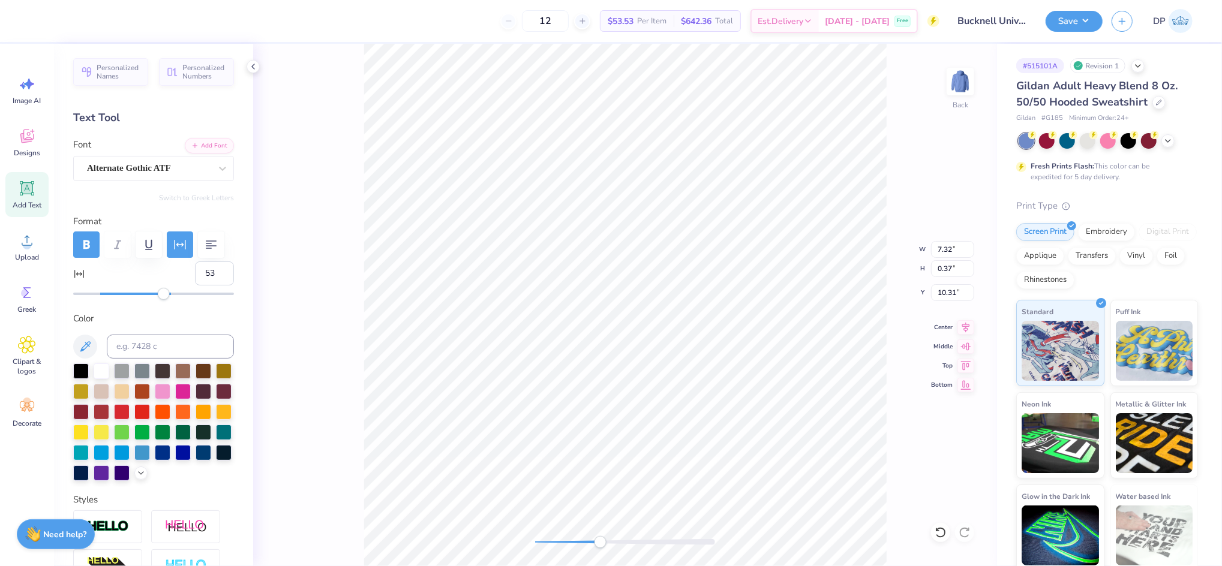
click at [164, 300] on div "Accessibility label" at bounding box center [164, 294] width 12 height 12
drag, startPoint x: 603, startPoint y: 542, endPoint x: 590, endPoint y: 536, distance: 14.0
click at [579, 542] on div "Accessibility label" at bounding box center [579, 542] width 12 height 12
click at [695, 451] on li "Ungroup" at bounding box center [711, 457] width 94 height 23
click at [536, 560] on div "Back" at bounding box center [625, 305] width 744 height 523
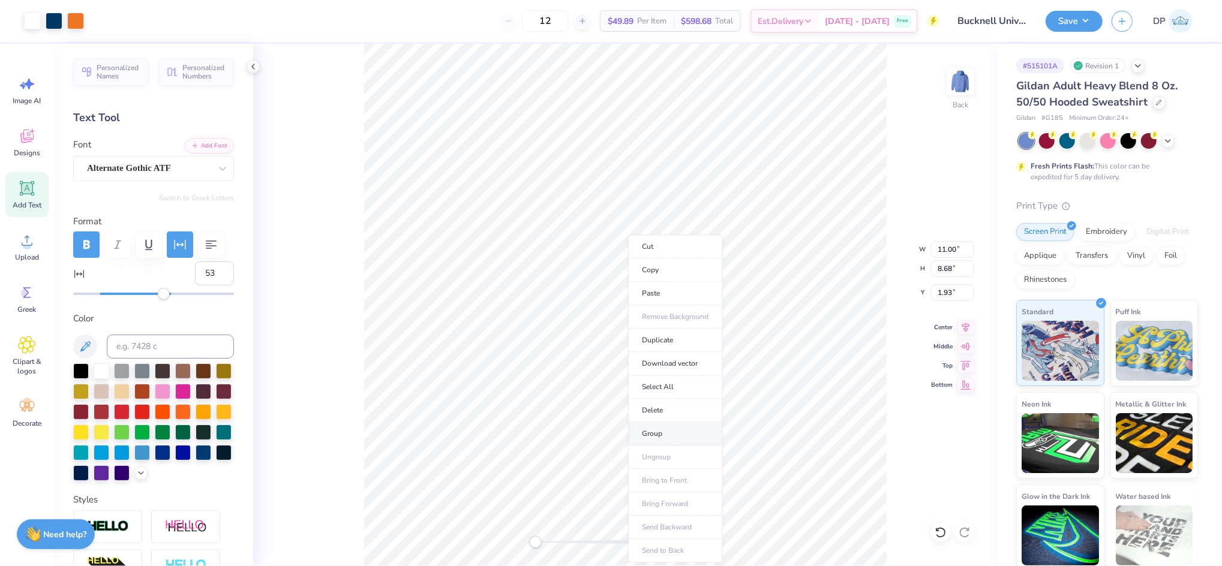
click at [663, 429] on li "Group" at bounding box center [675, 433] width 94 height 23
type input "8.48"
type input "0.36"
type input "10.31"
click at [101, 378] on div at bounding box center [102, 370] width 16 height 16
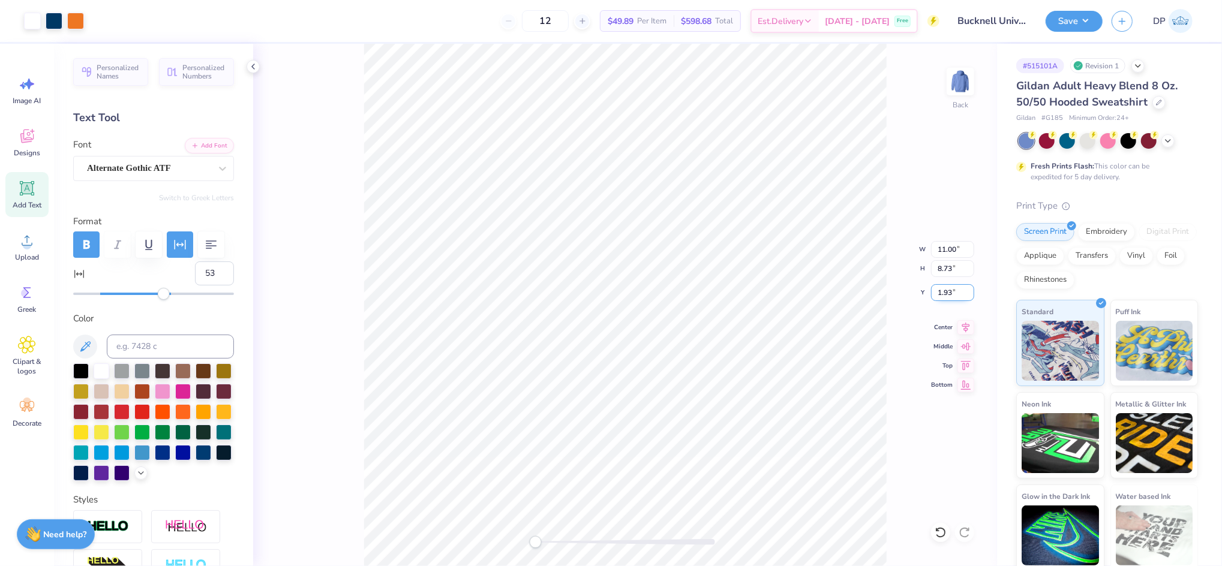
click at [938, 296] on input "1.93" at bounding box center [952, 292] width 43 height 17
type input "2.00"
click at [1078, 21] on button "Save" at bounding box center [1074, 19] width 57 height 21
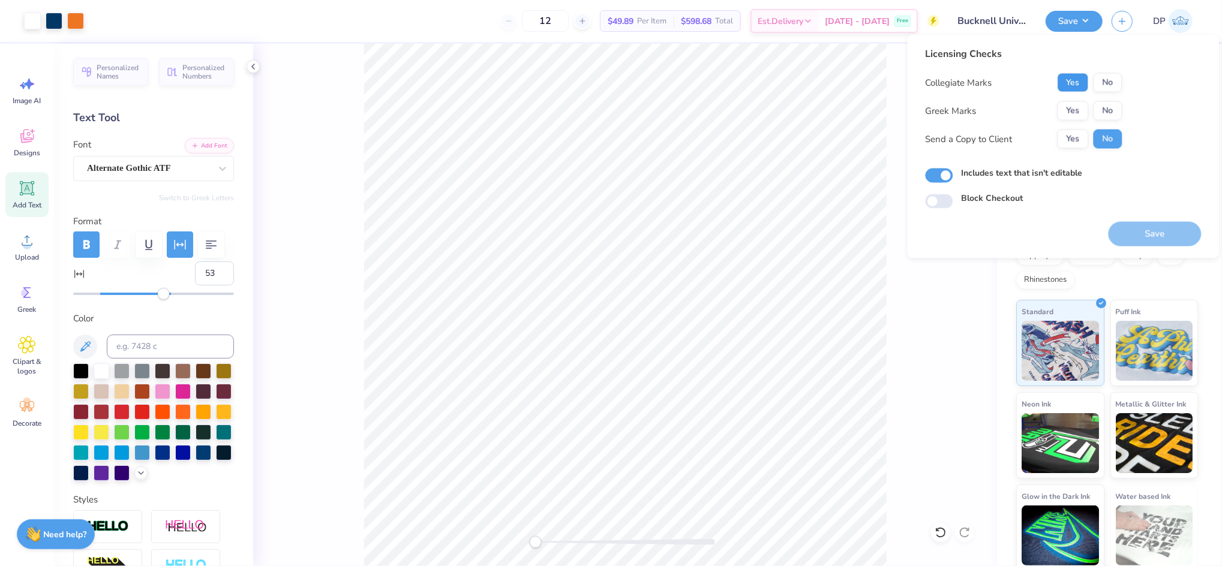
click at [1083, 77] on button "Yes" at bounding box center [1073, 82] width 31 height 19
click at [1114, 110] on button "No" at bounding box center [1108, 110] width 29 height 19
click at [1069, 140] on button "Yes" at bounding box center [1073, 139] width 31 height 19
click at [1144, 235] on button "Save" at bounding box center [1155, 234] width 93 height 25
